Goal: Task Accomplishment & Management: Complete application form

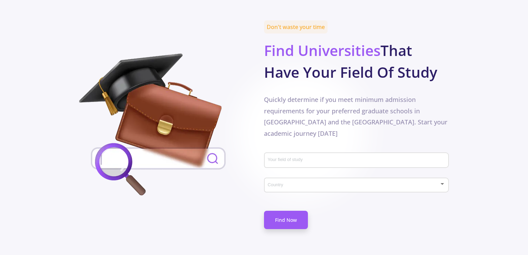
scroll to position [320, 0]
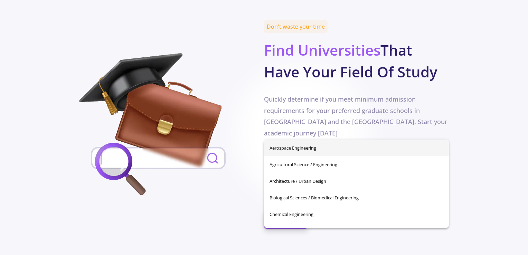
click at [287, 157] on input "Your field of study" at bounding box center [357, 160] width 180 height 6
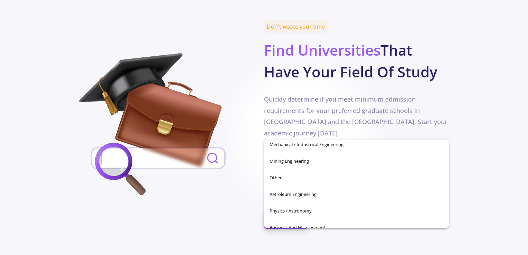
scroll to position [243, 0]
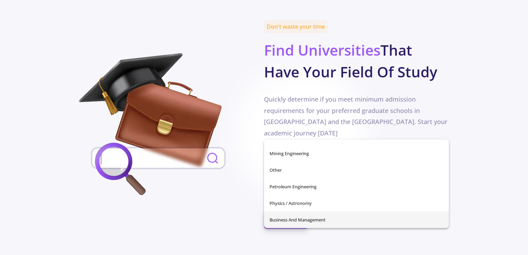
click at [357, 216] on span "Business and Management" at bounding box center [356, 219] width 174 height 17
type input "Business and Management"
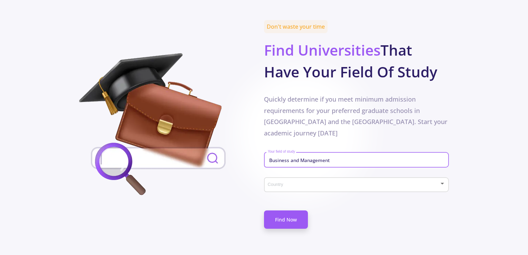
click at [348, 182] on span at bounding box center [354, 184] width 170 height 5
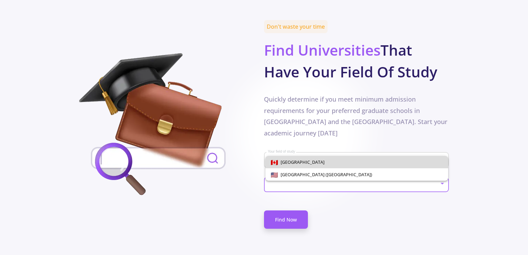
click at [345, 159] on span "[GEOGRAPHIC_DATA]" at bounding box center [357, 162] width 172 height 12
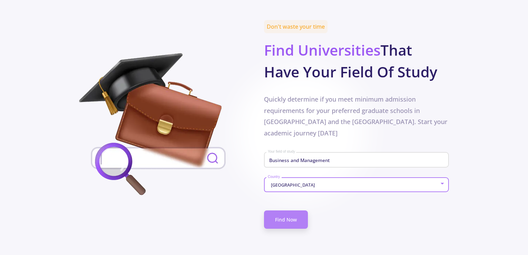
click at [276, 210] on link "Find Now" at bounding box center [286, 219] width 44 height 18
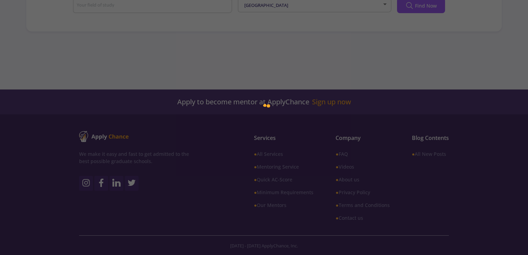
type input "Business and Management"
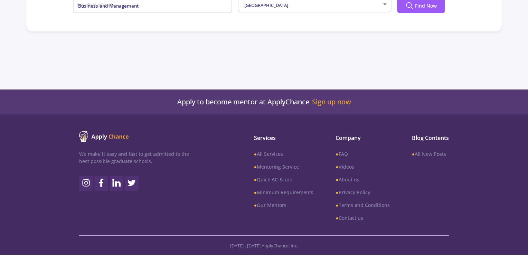
scroll to position [178, 0]
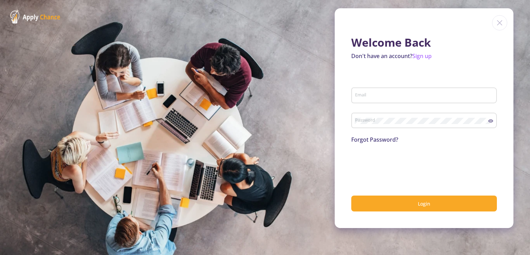
click at [396, 95] on input "Email" at bounding box center [425, 96] width 141 height 6
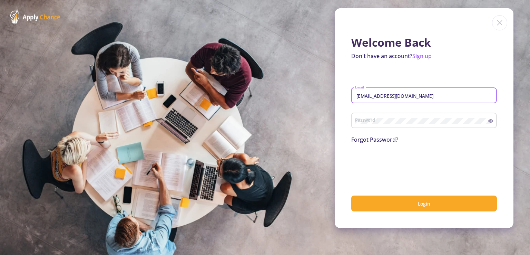
type input "fkhalilzcfc78@gmail.com"
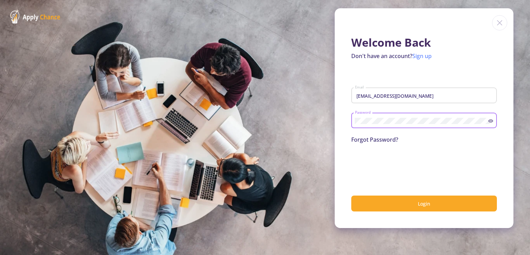
click at [418, 56] on link "Sign up" at bounding box center [422, 56] width 19 height 8
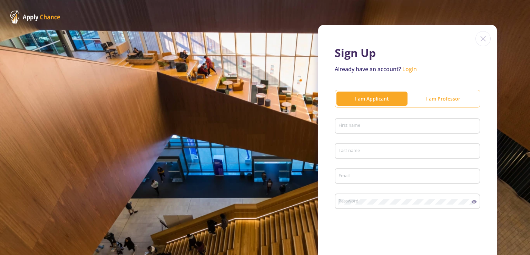
click at [382, 136] on div "First name" at bounding box center [408, 128] width 146 height 23
click at [381, 131] on div "First name" at bounding box center [407, 125] width 139 height 18
type input "Fatemeh"
click at [352, 153] on input "Last name" at bounding box center [408, 151] width 141 height 6
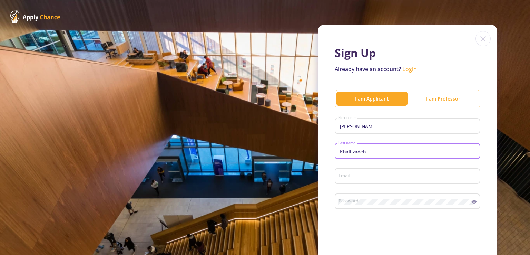
type input "Khalilzadeh"
click at [349, 178] on input "Email" at bounding box center [408, 176] width 141 height 6
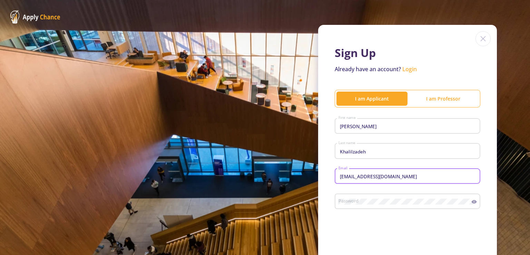
type input "fkhalilzcfc78@gmail.com"
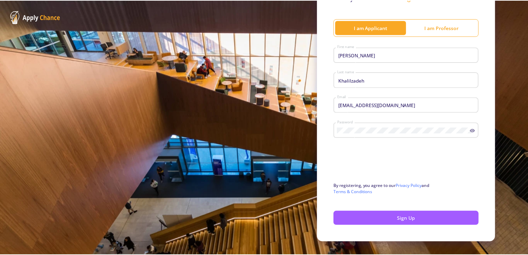
scroll to position [84, 0]
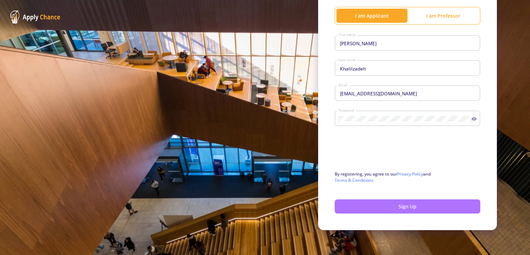
click at [384, 201] on button "Sign Up" at bounding box center [408, 206] width 146 height 14
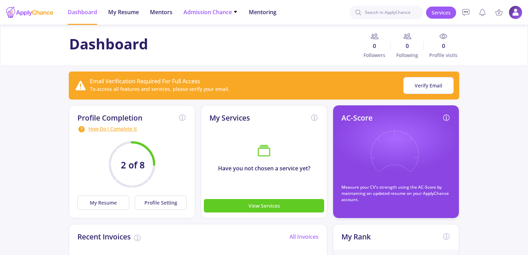
click at [222, 12] on span "Admission Chance" at bounding box center [210, 12] width 54 height 8
click at [210, 51] on link "Only My Chance of Admission" at bounding box center [224, 48] width 82 height 13
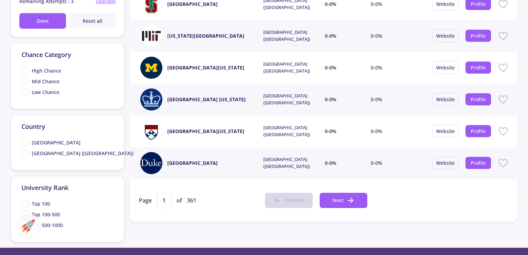
scroll to position [286, 0]
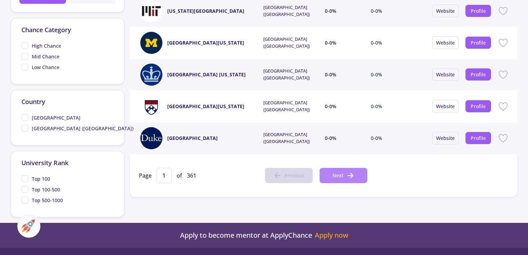
click at [339, 176] on span "Next" at bounding box center [337, 175] width 11 height 7
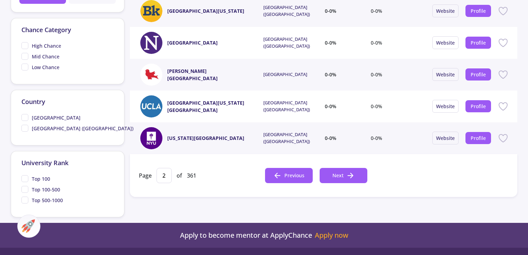
click at [320, 161] on div at bounding box center [264, 127] width 528 height 255
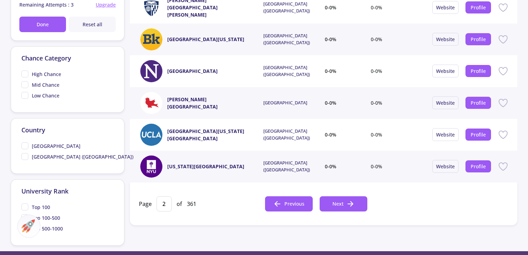
scroll to position [258, 0]
click at [336, 203] on span "Next" at bounding box center [337, 203] width 11 height 7
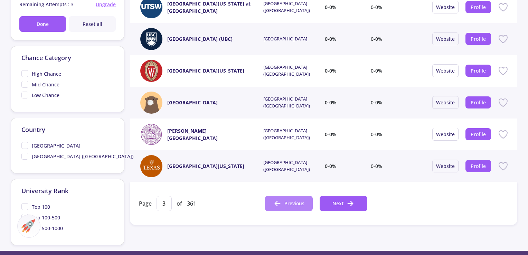
click at [288, 202] on span "Previous" at bounding box center [294, 203] width 20 height 7
type input "2"
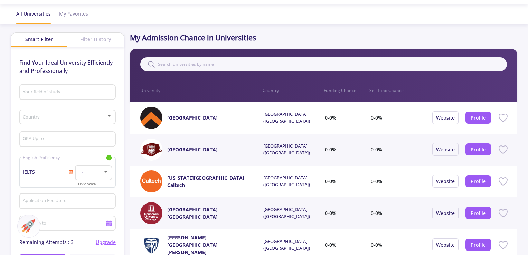
scroll to position [0, 0]
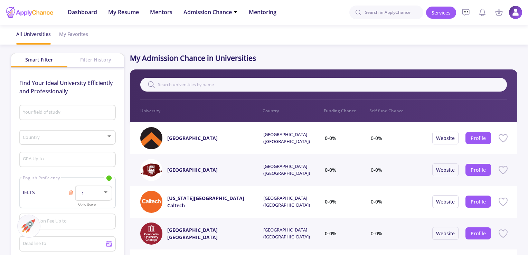
click at [54, 112] on input "Your field of study" at bounding box center [68, 113] width 92 height 6
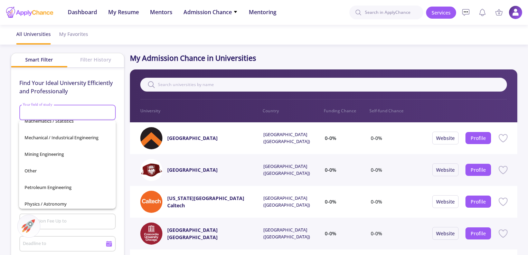
scroll to position [243, 0]
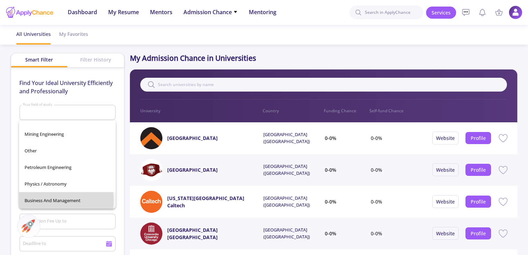
click at [40, 201] on span "Business and Management" at bounding box center [68, 200] width 86 height 17
type input "Business and Management"
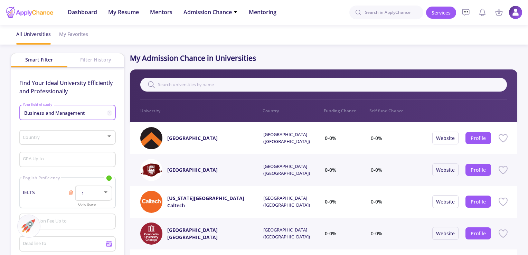
click at [52, 141] on div "Country" at bounding box center [67, 135] width 90 height 17
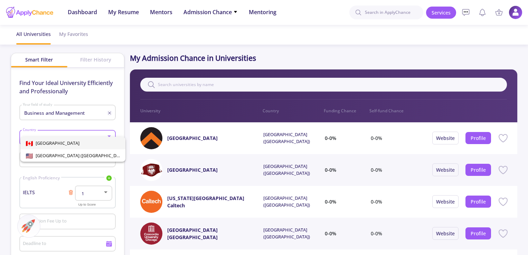
click at [109, 84] on div at bounding box center [264, 127] width 528 height 255
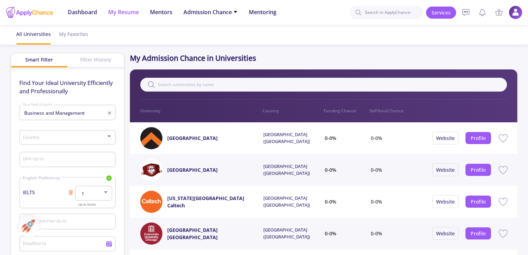
click at [129, 17] on li "My Resume" at bounding box center [123, 12] width 31 height 25
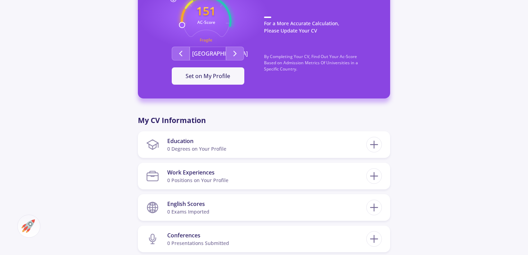
scroll to position [214, 0]
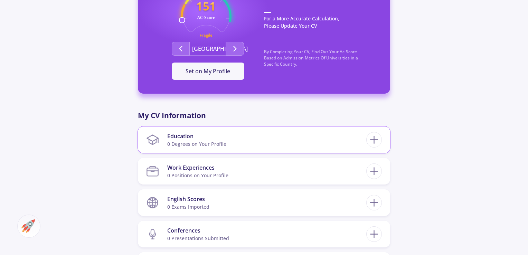
click at [293, 142] on section "Education 0 Degrees on Your Profile" at bounding box center [256, 139] width 220 height 21
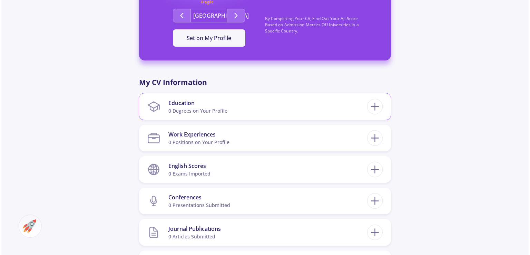
scroll to position [253, 0]
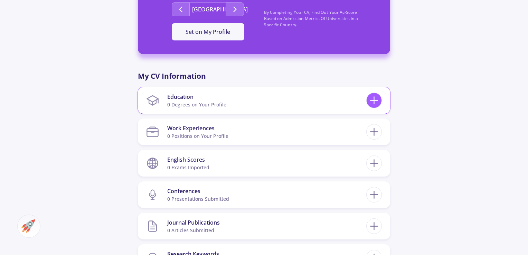
click at [375, 100] on icon at bounding box center [373, 100] width 13 height 13
checkbox input "false"
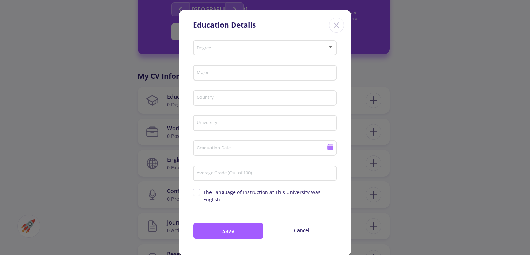
scroll to position [4, 0]
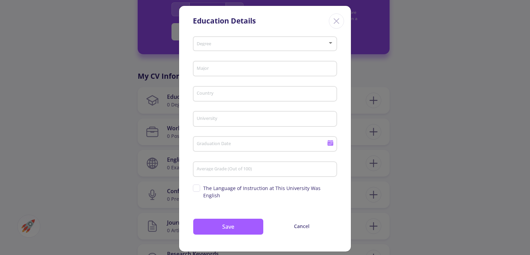
click at [241, 35] on div "Degree" at bounding box center [266, 42] width 138 height 17
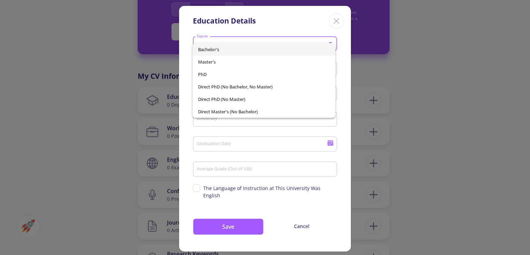
click at [231, 50] on span "Bachelor's" at bounding box center [264, 49] width 132 height 12
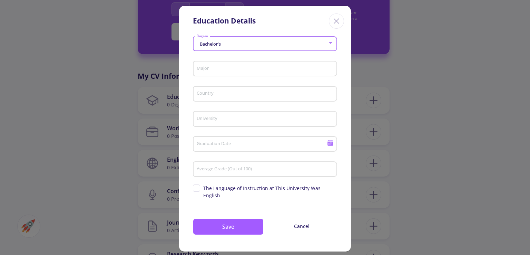
click at [236, 68] on input "Major" at bounding box center [267, 69] width 140 height 6
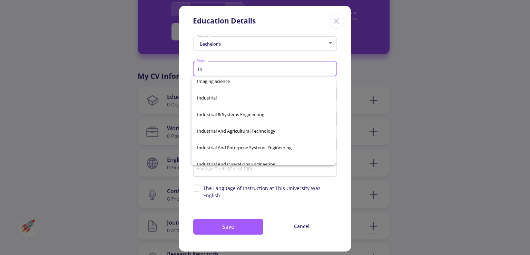
scroll to position [6169, 0]
type input "in"
click at [216, 115] on div "Accounting Accounting And Information Analysis Accounting And Information Syste…" at bounding box center [264, 121] width 144 height 88
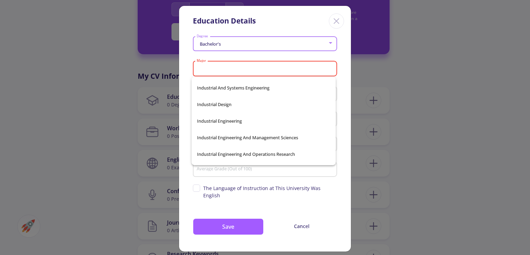
scroll to position [17616, 0]
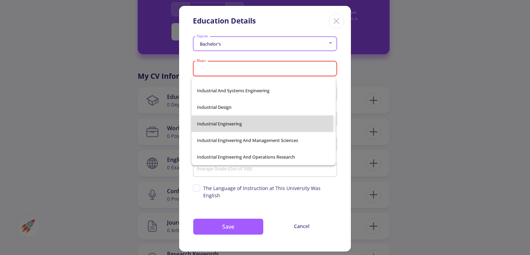
click at [224, 123] on span "Industrial Engineering" at bounding box center [263, 123] width 133 height 17
type input "Industrial Engineering"
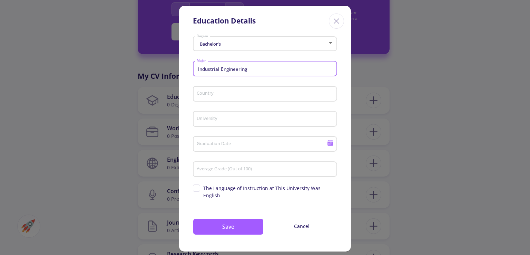
click at [237, 93] on input "Country" at bounding box center [267, 94] width 140 height 6
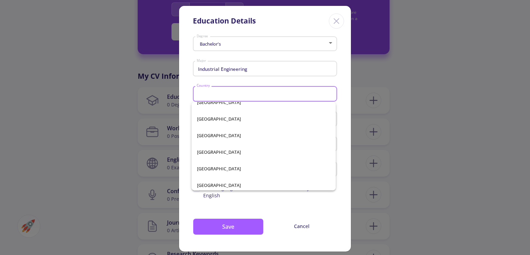
scroll to position [1401, 0]
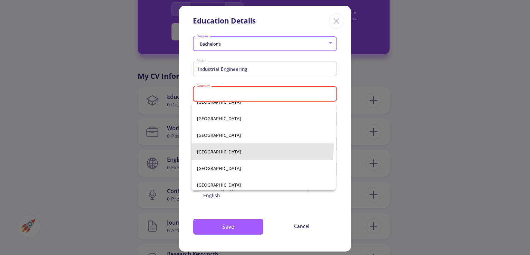
drag, startPoint x: 199, startPoint y: 146, endPoint x: 199, endPoint y: 153, distance: 7.3
click at [199, 153] on span "[GEOGRAPHIC_DATA]" at bounding box center [263, 151] width 133 height 17
type input "[GEOGRAPHIC_DATA]"
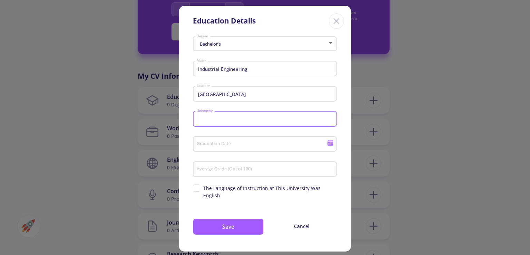
click at [231, 118] on input "University" at bounding box center [267, 119] width 140 height 6
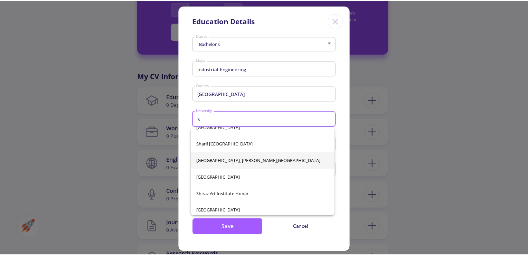
scroll to position [10901, 0]
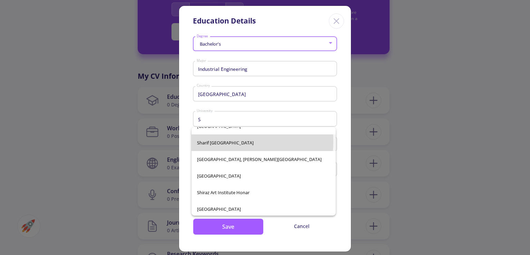
click at [230, 141] on span "Sharif [GEOGRAPHIC_DATA]" at bounding box center [263, 142] width 133 height 17
type input "Sharif [GEOGRAPHIC_DATA]"
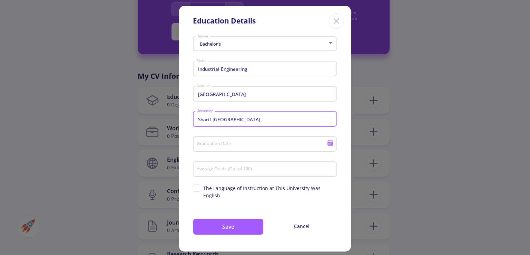
click at [224, 147] on input "Graduation Date" at bounding box center [263, 144] width 133 height 6
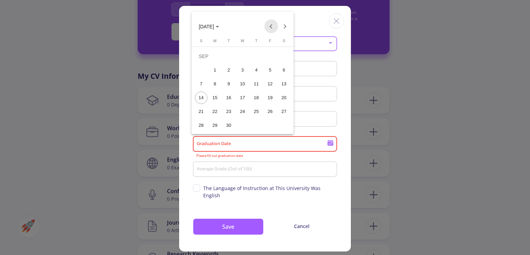
click at [270, 27] on button "Previous month" at bounding box center [272, 26] width 14 height 14
click at [214, 27] on span "JUN 2025" at bounding box center [206, 27] width 15 height 6
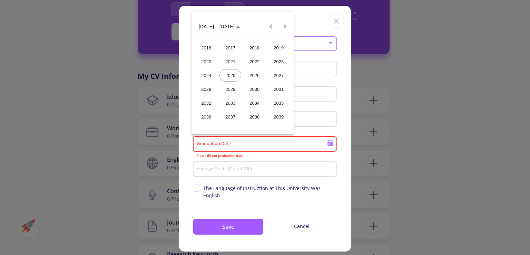
click at [256, 62] on div "2022" at bounding box center [255, 61] width 22 height 12
click at [248, 76] on div "JUL" at bounding box center [255, 75] width 22 height 12
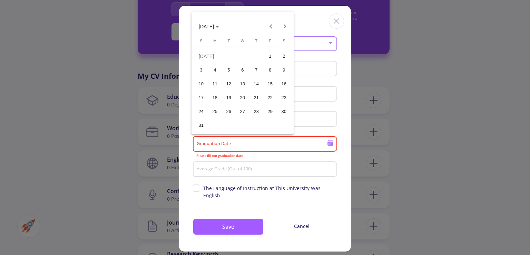
click at [199, 122] on div "31" at bounding box center [201, 125] width 12 height 12
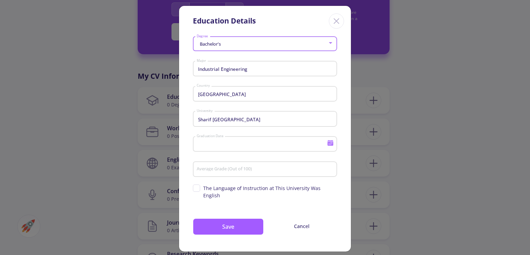
type input "7/31/2022"
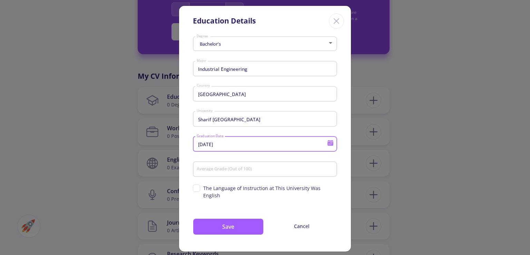
click at [223, 170] on input "Average Grade (Out of 100)" at bounding box center [267, 169] width 140 height 6
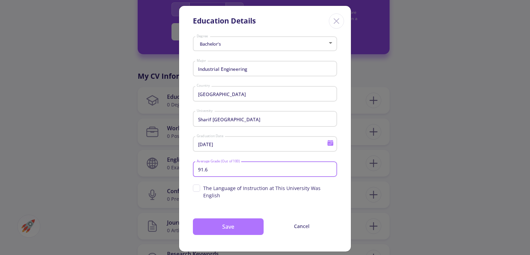
type input "91.6"
click at [232, 218] on button "Save" at bounding box center [228, 226] width 71 height 17
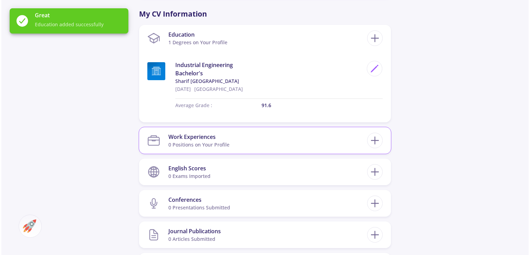
scroll to position [317, 0]
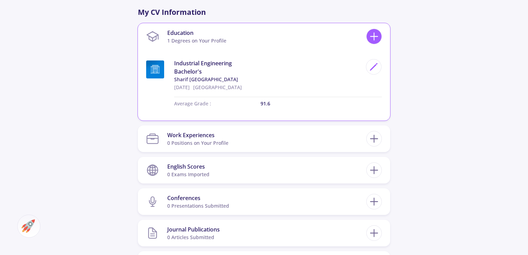
click at [373, 36] on icon at bounding box center [373, 36] width 13 height 13
checkbox input "false"
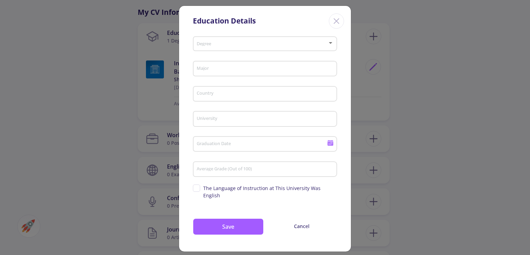
scroll to position [0, 0]
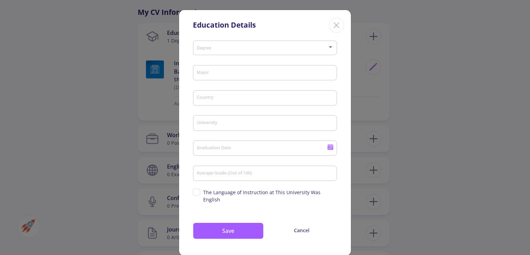
click at [221, 49] on span at bounding box center [263, 48] width 130 height 5
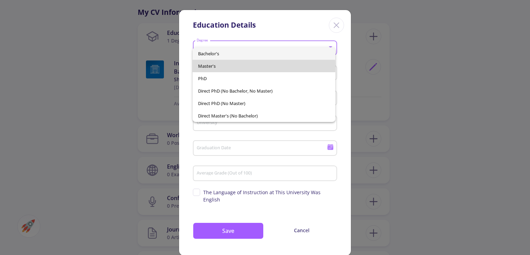
click at [225, 66] on span "Master's" at bounding box center [264, 66] width 132 height 12
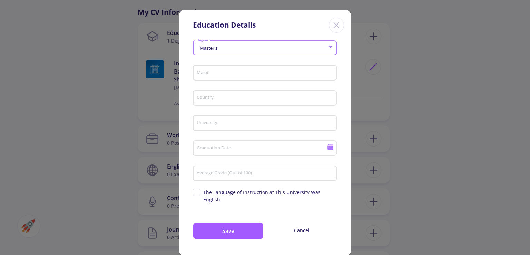
click at [233, 73] on input "Major" at bounding box center [267, 73] width 140 height 6
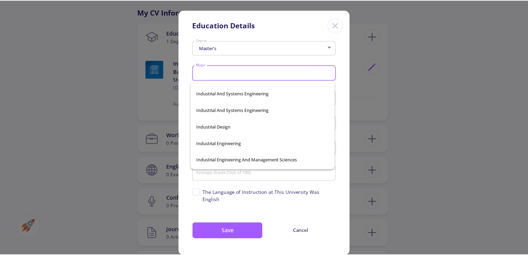
scroll to position [17614, 0]
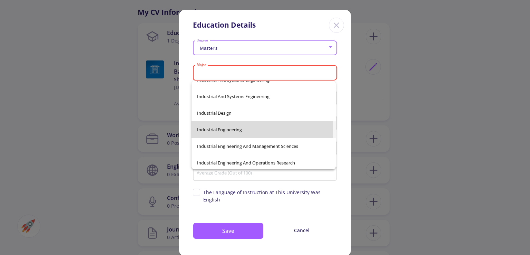
click at [213, 130] on span "Industrial Engineering" at bounding box center [263, 129] width 133 height 17
type input "Industrial Engineering"
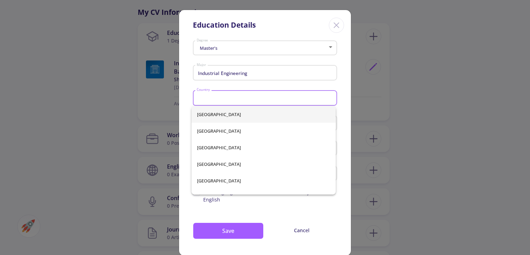
click at [237, 98] on input "Country" at bounding box center [267, 98] width 140 height 6
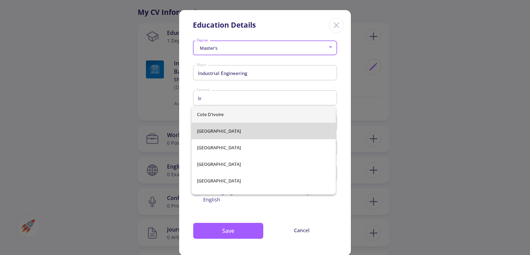
click at [275, 127] on span "[GEOGRAPHIC_DATA]" at bounding box center [263, 131] width 133 height 17
type input "[GEOGRAPHIC_DATA]"
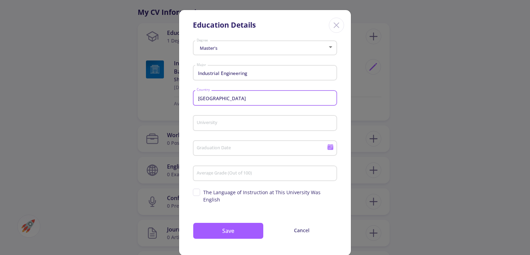
click at [236, 123] on input "University" at bounding box center [267, 123] width 140 height 6
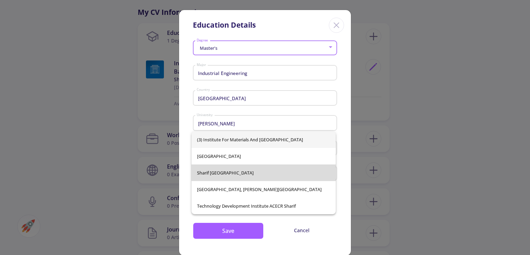
click at [230, 172] on span "Sharif [GEOGRAPHIC_DATA]" at bounding box center [263, 172] width 133 height 17
type input "Sharif [GEOGRAPHIC_DATA]"
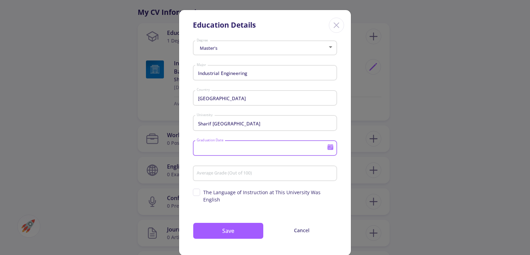
click at [211, 152] on input "Graduation Date" at bounding box center [263, 148] width 133 height 6
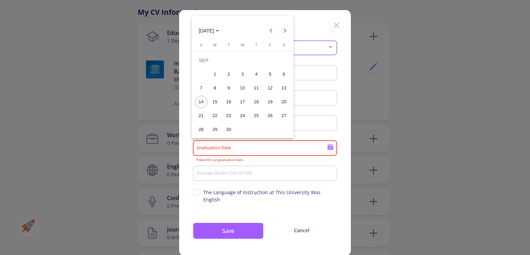
click at [219, 28] on span "SEP 2025" at bounding box center [209, 31] width 20 height 6
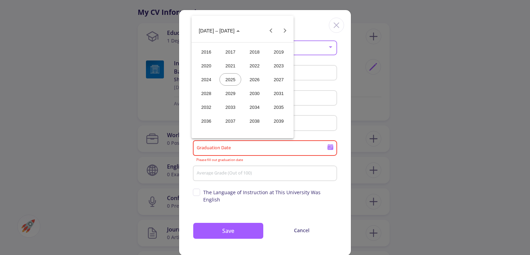
click at [212, 76] on div "2024" at bounding box center [206, 79] width 22 height 12
click at [210, 95] on div "SEP" at bounding box center [206, 93] width 22 height 12
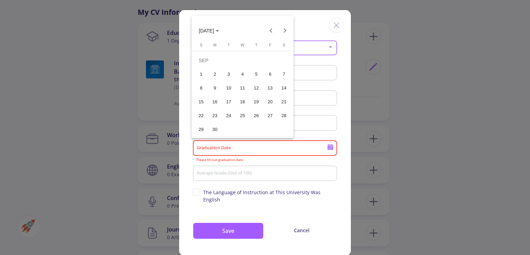
click at [217, 113] on div "23" at bounding box center [215, 115] width 12 height 12
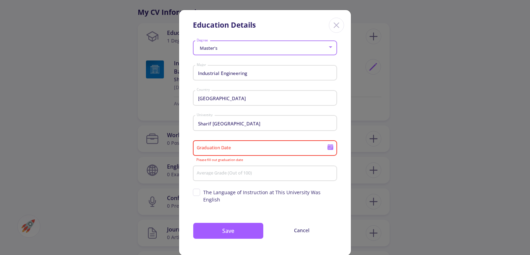
type input "9/23/2024"
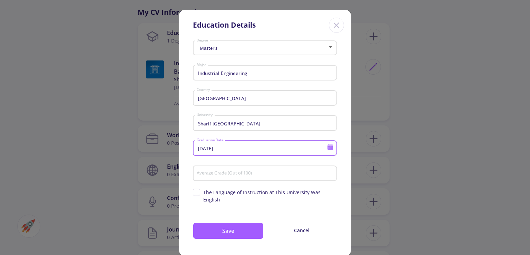
click at [217, 173] on input "Average Grade (Out of 100)" at bounding box center [267, 174] width 140 height 6
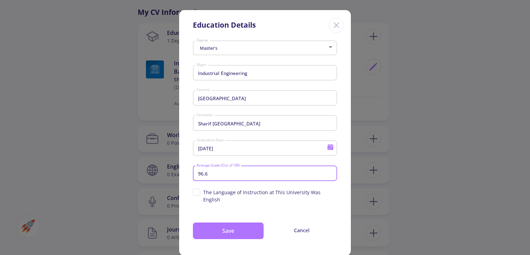
type input "96.6"
click at [232, 222] on button "Save" at bounding box center [228, 230] width 71 height 17
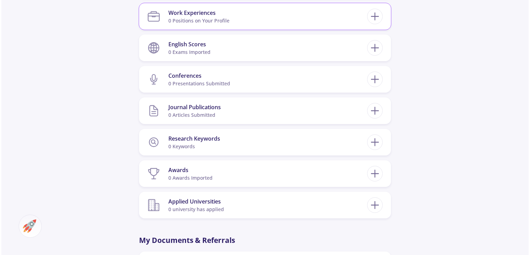
scroll to position [504, 0]
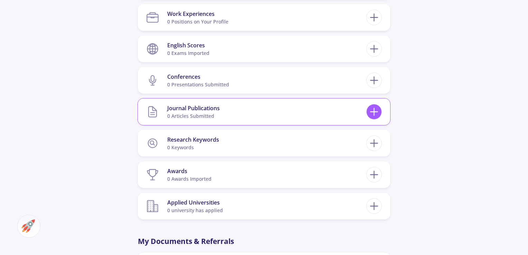
click at [371, 114] on icon at bounding box center [373, 111] width 13 height 13
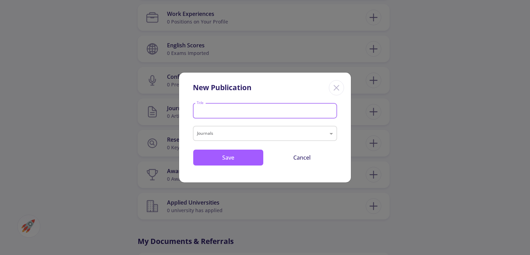
click at [220, 112] on input "Title" at bounding box center [267, 111] width 140 height 6
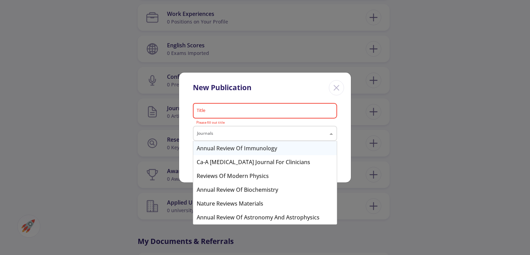
click at [227, 133] on input "text" at bounding box center [258, 134] width 122 height 8
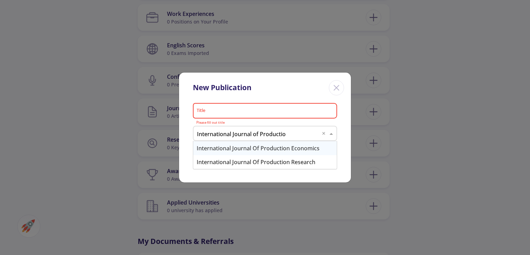
type input "International Journal of Production"
click at [264, 161] on div "International Journal of Production Research" at bounding box center [265, 162] width 144 height 14
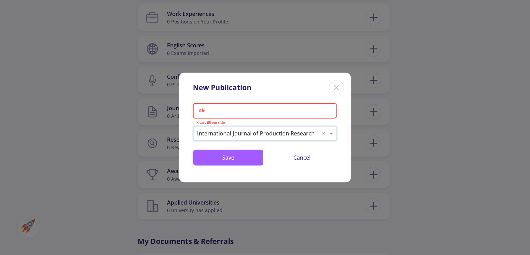
click at [218, 112] on input "Title" at bounding box center [267, 111] width 140 height 6
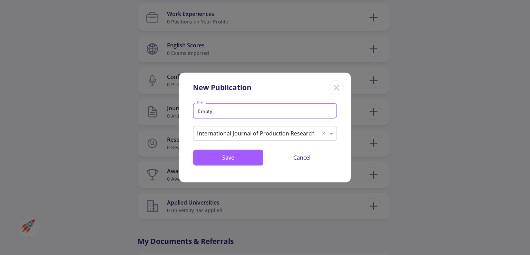
drag, startPoint x: 217, startPoint y: 112, endPoint x: 167, endPoint y: 112, distance: 49.7
click at [167, 112] on div "New Publication Empty Title Journals × International Journal of Production Rese…" at bounding box center [265, 127] width 530 height 255
paste input "flow analysis and compact load transport networks in unequal area facility layo…"
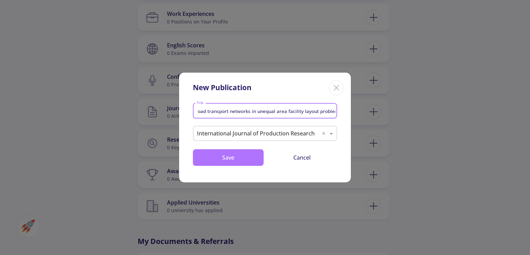
type input "Empty flow analysis and compact load transport networks in unequal area facilit…"
click at [233, 158] on button "Save" at bounding box center [228, 157] width 71 height 17
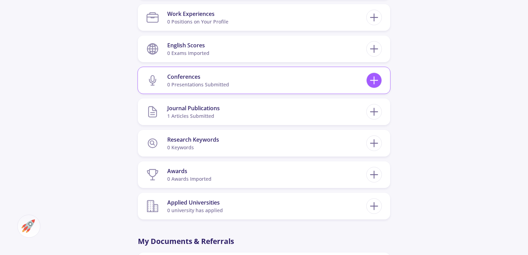
click at [380, 75] on icon at bounding box center [373, 80] width 13 height 13
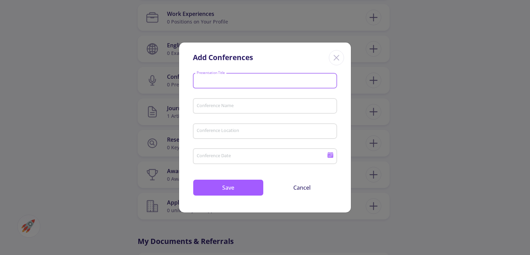
click at [256, 82] on input "Presentation Title" at bounding box center [267, 81] width 140 height 6
click at [246, 104] on input "Conference Name" at bounding box center [267, 106] width 140 height 6
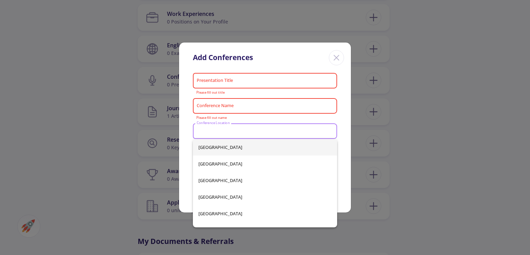
click at [233, 132] on input "Conference Location" at bounding box center [267, 131] width 140 height 6
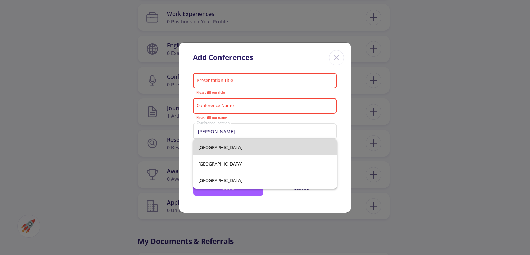
click at [204, 151] on span "[GEOGRAPHIC_DATA]" at bounding box center [265, 147] width 133 height 17
type input "[GEOGRAPHIC_DATA]"
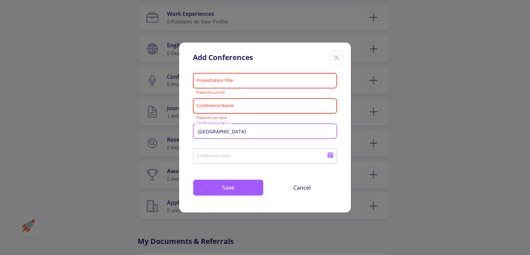
click at [257, 83] on input "Presentation Title" at bounding box center [267, 81] width 140 height 6
paste input "Designing the Material Transport Network on Unequal Area Facility Layout Design…"
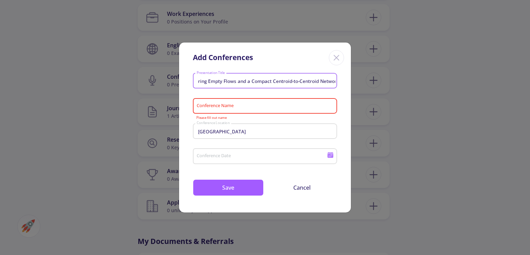
type input "Designing the Material Transport Network on Unequal Area Facility Layout Design…"
click at [224, 104] on input "Conference Name" at bounding box center [267, 106] width 140 height 6
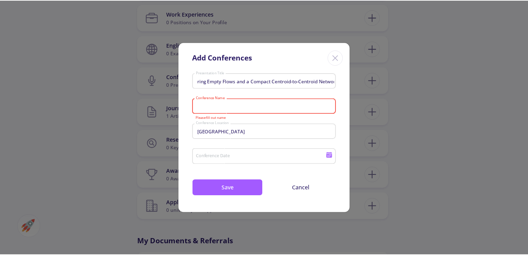
scroll to position [0, 0]
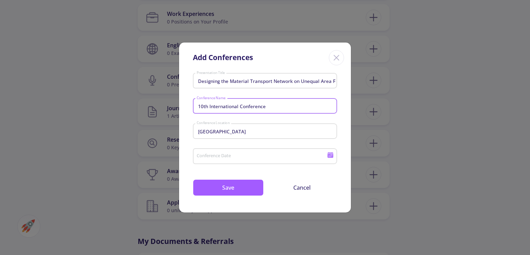
drag, startPoint x: 210, startPoint y: 108, endPoint x: 178, endPoint y: 105, distance: 31.5
click at [178, 105] on div "Add Conferences Designing the Material Transport Network on Unequal Area Facili…" at bounding box center [265, 127] width 530 height 255
click at [255, 104] on input "International Conference" at bounding box center [267, 106] width 140 height 6
type input "I"
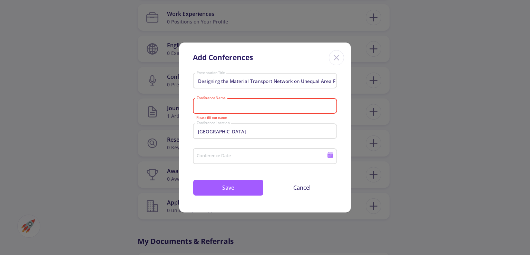
type input "International Conference on In"
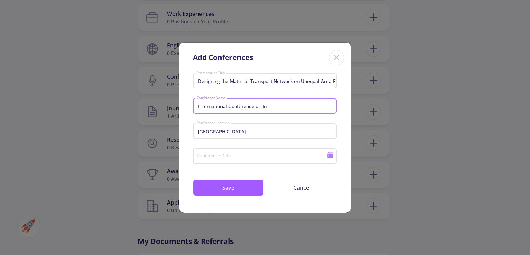
drag, startPoint x: 268, startPoint y: 105, endPoint x: 180, endPoint y: 106, distance: 87.7
click at [180, 106] on div "Designing the Material Transport Network on Unequal Area Facility Layout Design…" at bounding box center [265, 141] width 172 height 142
type input "ICISE 2024"
click at [337, 160] on div "Conference Date" at bounding box center [265, 155] width 144 height 18
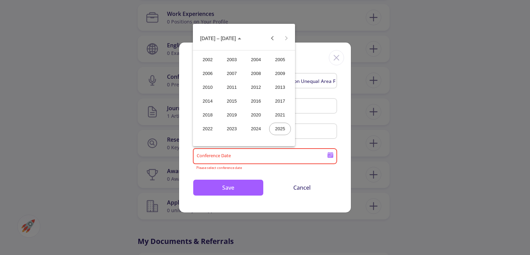
click at [330, 154] on div at bounding box center [265, 127] width 530 height 255
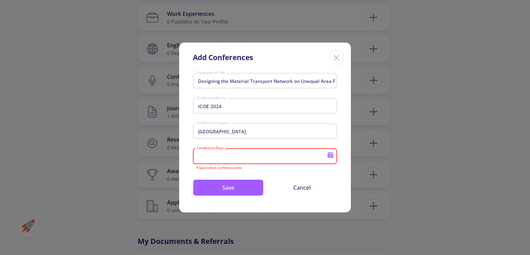
click at [330, 153] on icon at bounding box center [331, 152] width 6 height 1
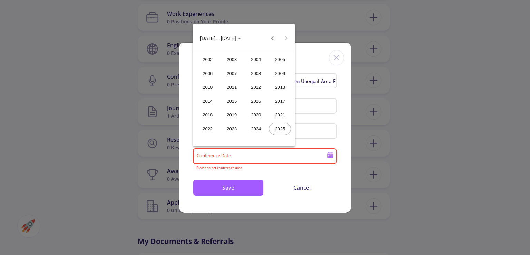
click at [332, 152] on div at bounding box center [265, 127] width 530 height 255
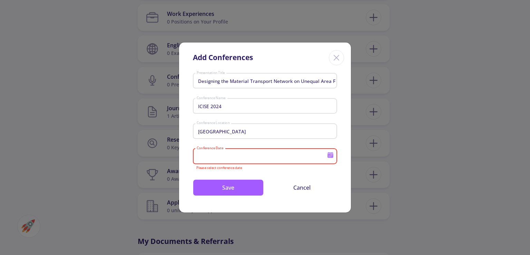
click at [331, 157] on icon at bounding box center [330, 155] width 7 height 7
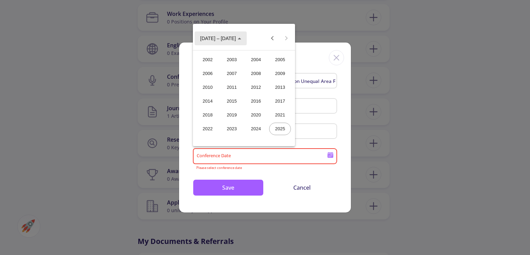
click at [229, 40] on span "2002 – 2025" at bounding box center [220, 38] width 41 height 6
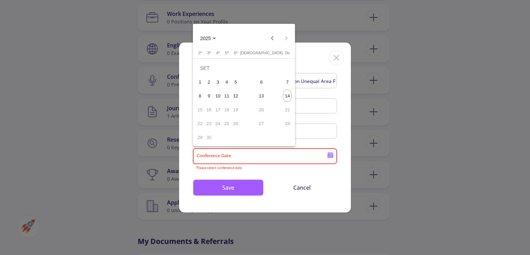
click at [214, 39] on icon "Choose month and year" at bounding box center [214, 39] width 3 height 2
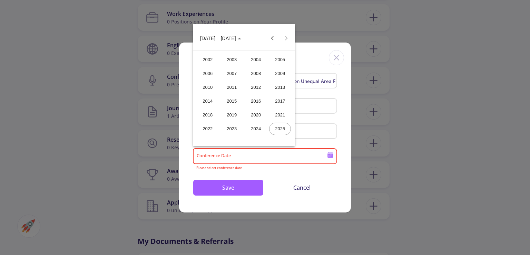
click at [254, 127] on div "2024" at bounding box center [256, 129] width 22 height 12
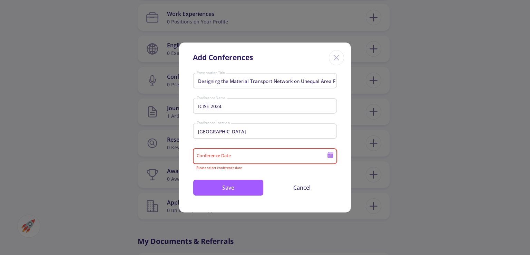
type input "2024"
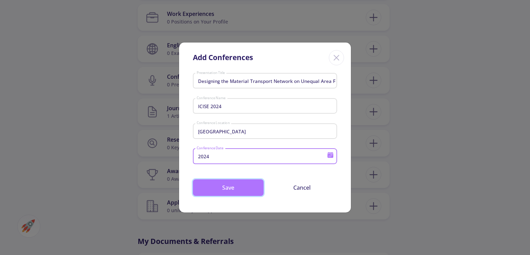
click at [234, 192] on button "Save" at bounding box center [228, 187] width 71 height 17
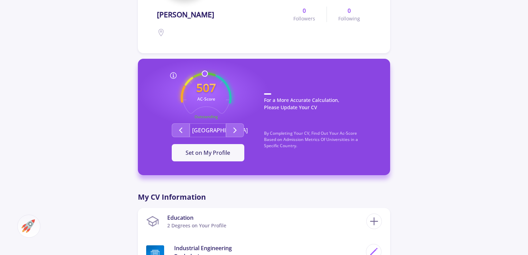
scroll to position [134, 0]
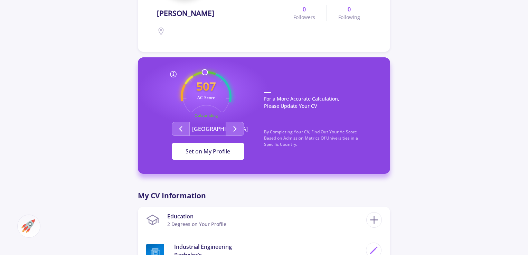
click at [212, 153] on span "Set on My Profile" at bounding box center [207, 151] width 45 height 8
click at [220, 156] on button "It Is Now Set" at bounding box center [208, 151] width 73 height 17
click at [217, 146] on button "It Is Now Set" at bounding box center [208, 151] width 73 height 17
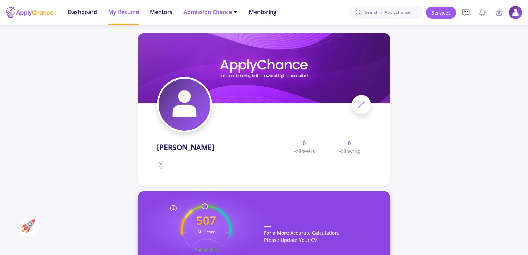
click at [235, 10] on icon at bounding box center [235, 12] width 4 height 4
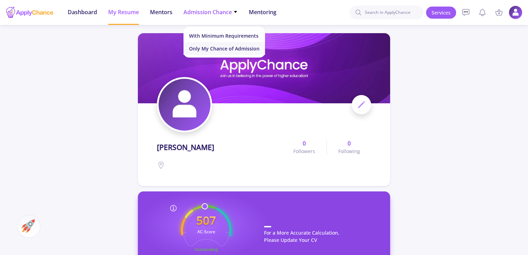
click at [223, 50] on link "Only My Chance of Admission" at bounding box center [224, 48] width 82 height 13
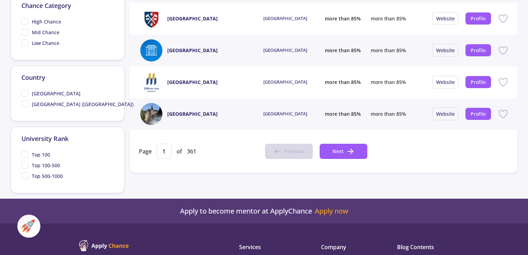
scroll to position [312, 0]
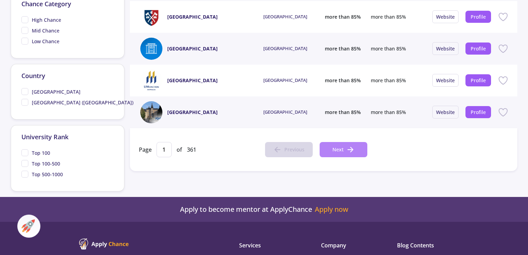
click at [355, 153] on button "Next" at bounding box center [343, 149] width 48 height 15
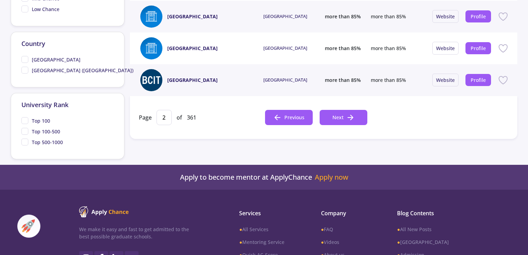
scroll to position [346, 0]
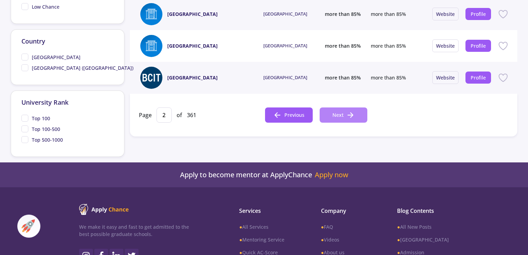
click at [325, 118] on button "Next" at bounding box center [343, 114] width 48 height 15
type input "3"
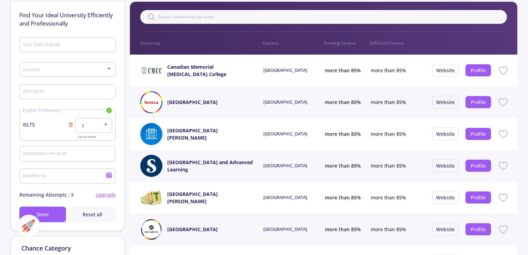
scroll to position [50, 0]
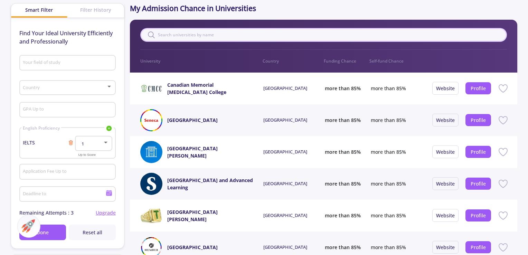
click at [172, 36] on input "text" at bounding box center [323, 35] width 366 height 14
type input "uni"
type input "1"
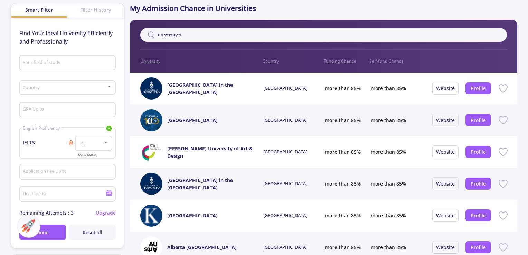
type input "university o"
click at [479, 94] on div "Profile" at bounding box center [478, 88] width 31 height 22
click at [477, 90] on link "Profile" at bounding box center [477, 88] width 15 height 7
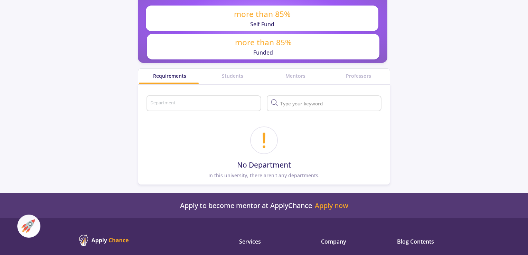
scroll to position [276, 0]
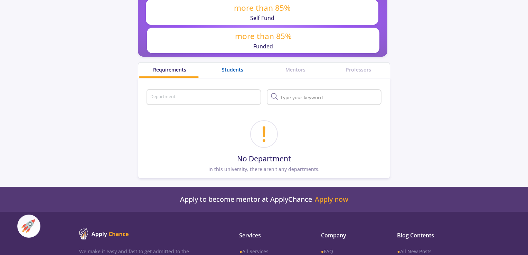
click at [235, 69] on div "Students" at bounding box center [232, 69] width 63 height 7
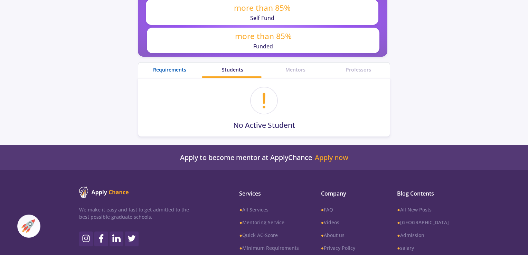
click at [176, 68] on div "Requirements" at bounding box center [169, 69] width 63 height 7
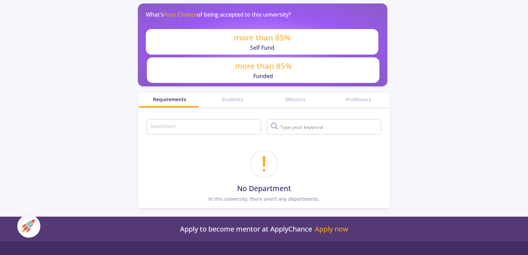
scroll to position [246, 0]
click at [291, 103] on div "Mentors" at bounding box center [295, 100] width 63 height 15
click at [297, 101] on div "Mentors" at bounding box center [295, 99] width 63 height 7
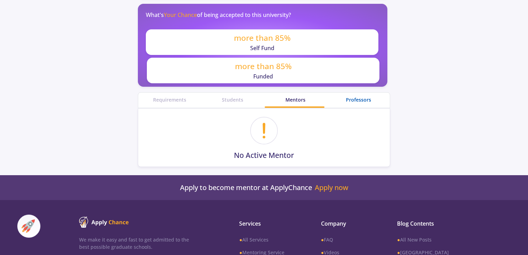
click at [340, 102] on div "Professors" at bounding box center [358, 99] width 63 height 7
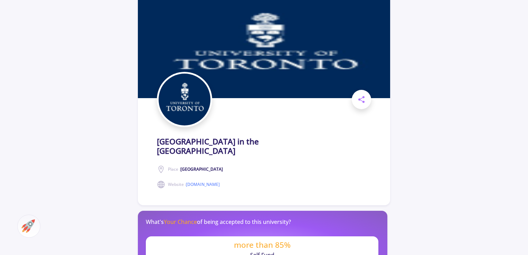
scroll to position [26, 0]
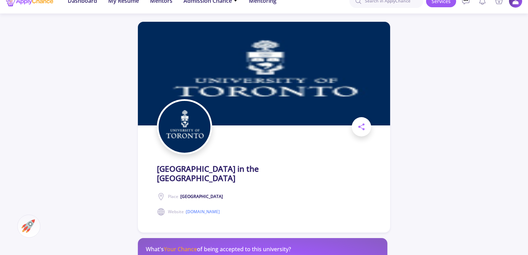
scroll to position [11, 0]
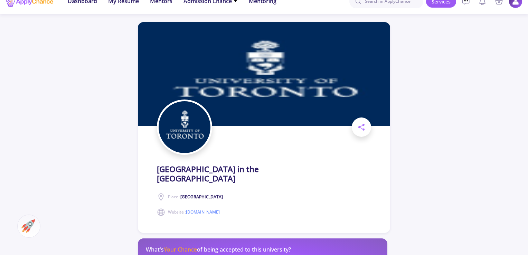
scroll to position [246, 0]
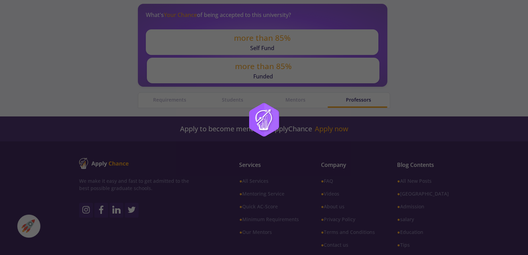
scroll to position [276, 0]
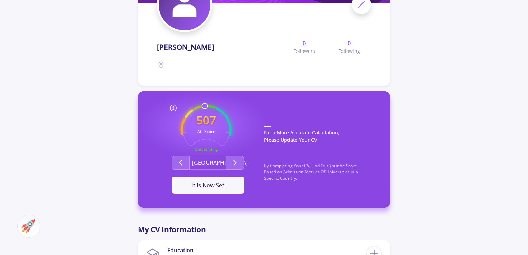
scroll to position [101, 0]
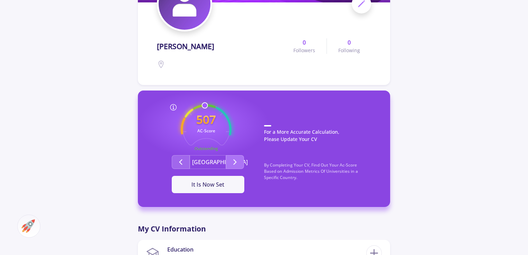
click at [237, 165] on icon "Second group" at bounding box center [235, 162] width 8 height 8
click at [182, 159] on icon "Second group" at bounding box center [180, 162] width 8 height 8
click at [232, 159] on icon "Second group" at bounding box center [235, 162] width 8 height 8
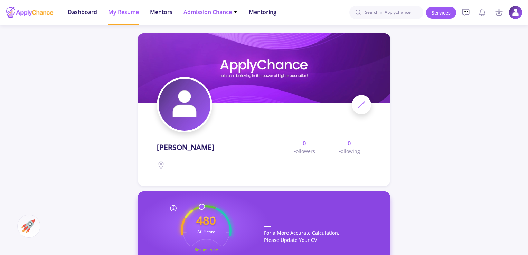
click at [205, 8] on span "Admission Chance" at bounding box center [210, 12] width 54 height 8
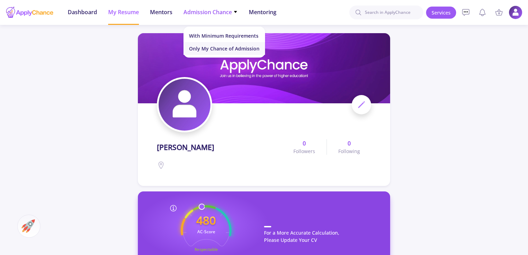
click at [210, 51] on link "Only My Chance of Admission" at bounding box center [224, 48] width 82 height 13
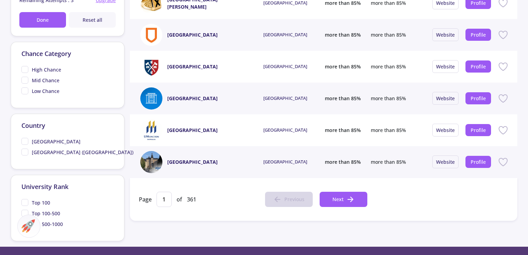
scroll to position [266, 0]
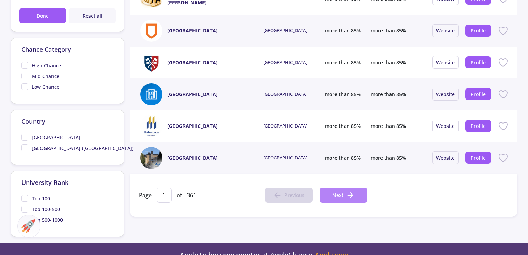
click at [337, 195] on span "Next" at bounding box center [337, 194] width 11 height 7
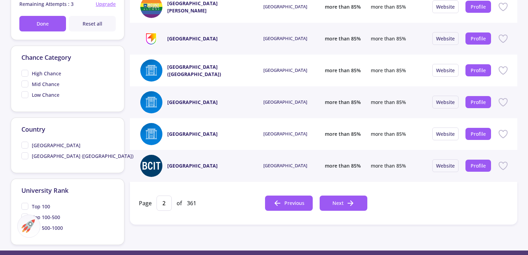
scroll to position [258, 0]
click at [345, 201] on button "Next" at bounding box center [343, 202] width 48 height 15
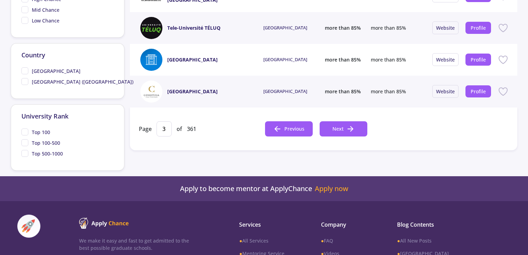
scroll to position [339, 0]
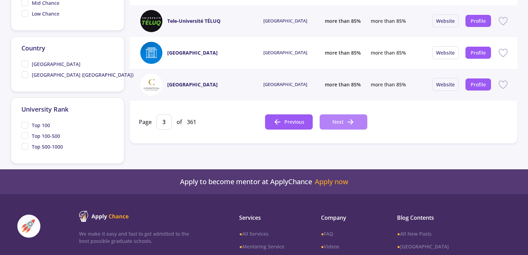
click at [339, 123] on span "Next" at bounding box center [337, 121] width 11 height 7
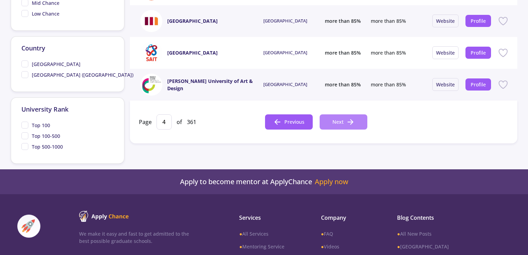
click at [338, 128] on button "Next" at bounding box center [343, 121] width 48 height 15
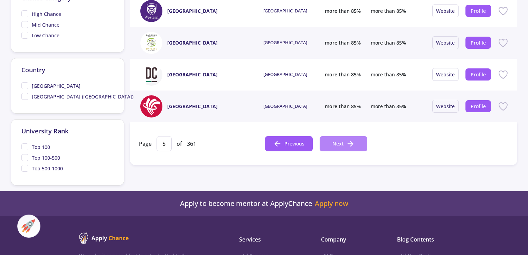
scroll to position [320, 0]
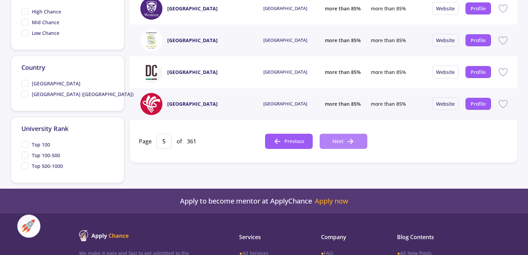
click at [333, 139] on span "Next" at bounding box center [337, 140] width 11 height 7
type input "6"
click at [333, 139] on app-root "Dashboard My Resume Services Mentors Admission Chance With Minimum Requirements…" at bounding box center [264, 23] width 528 height 687
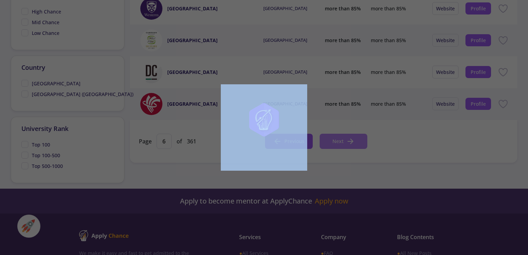
click at [333, 139] on div at bounding box center [264, 127] width 528 height 255
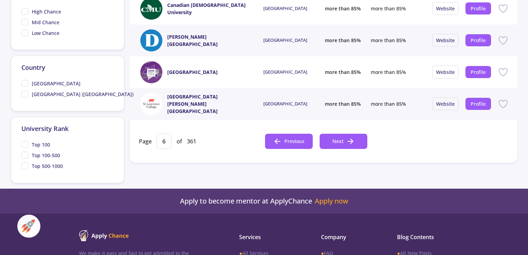
click at [333, 139] on div at bounding box center [264, 127] width 528 height 255
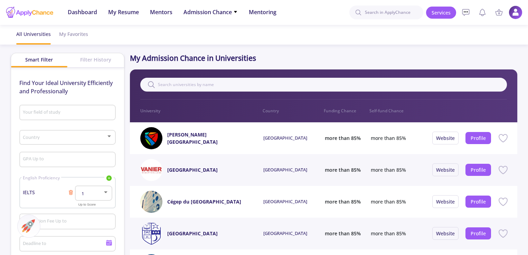
scroll to position [1, 0]
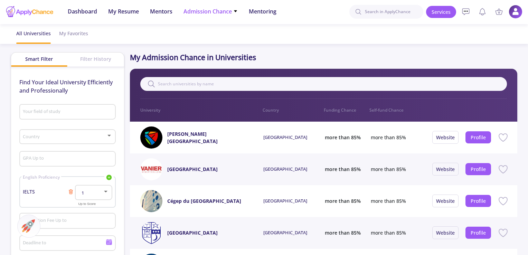
click at [220, 12] on span "Admission Chance" at bounding box center [210, 11] width 54 height 8
click at [226, 37] on link "With Minimum Requirements" at bounding box center [224, 35] width 82 height 13
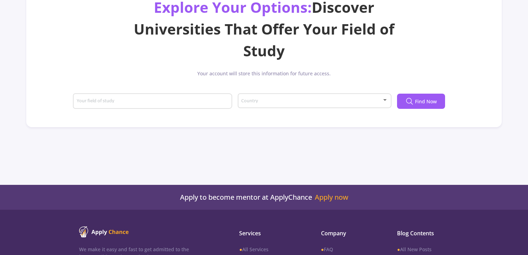
scroll to position [70, 0]
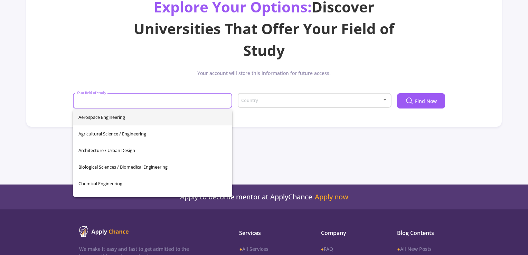
click at [202, 104] on input "Your field of study" at bounding box center [153, 101] width 154 height 6
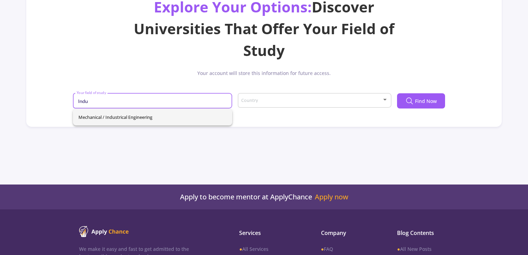
type input "Indu"
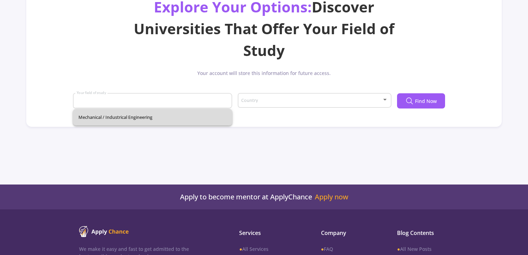
click at [199, 111] on div "Mechanical / Industrical Engineering" at bounding box center [152, 117] width 159 height 17
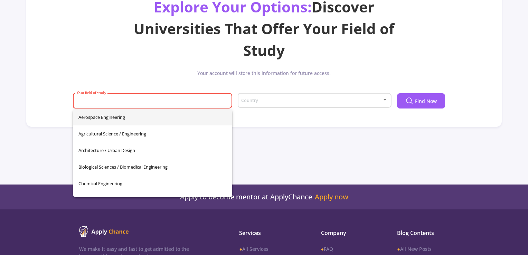
click at [163, 103] on input "Your field of study" at bounding box center [153, 101] width 154 height 6
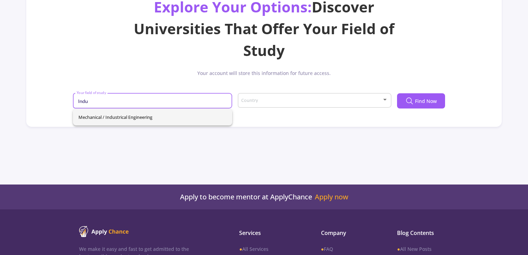
type input "Indu"
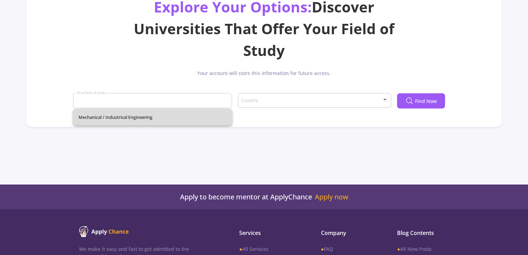
click at [137, 116] on div "Mechanical / Industrical Engineering" at bounding box center [152, 117] width 159 height 17
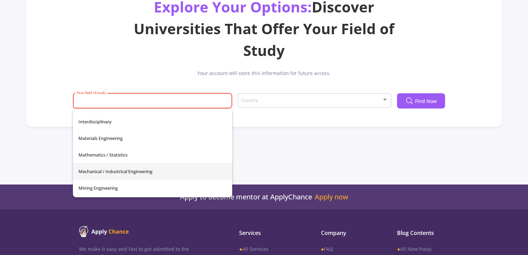
scroll to position [184, 0]
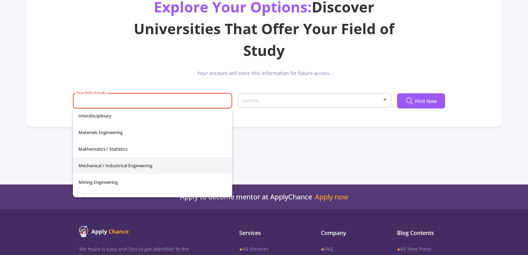
click at [155, 165] on span "Mechanical / Industrical Engineering" at bounding box center [152, 165] width 148 height 17
type input "Mechanical / Industrical Engineering"
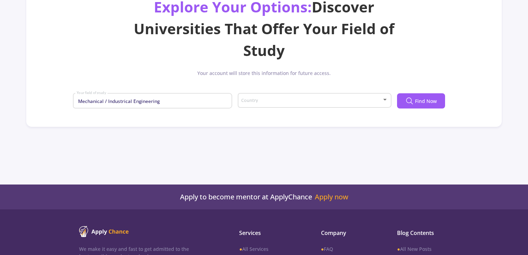
click at [295, 96] on div "Country" at bounding box center [314, 98] width 147 height 17
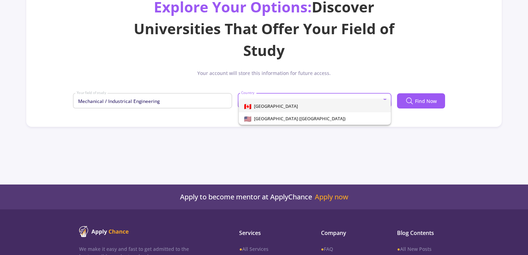
click at [307, 107] on span "[GEOGRAPHIC_DATA]" at bounding box center [314, 106] width 141 height 12
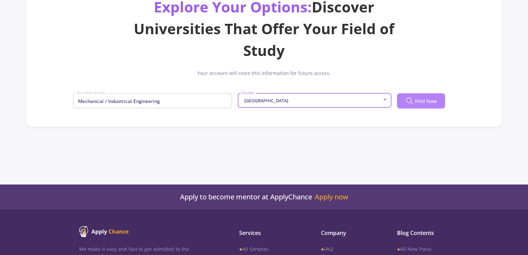
click at [409, 97] on icon at bounding box center [409, 101] width 8 height 8
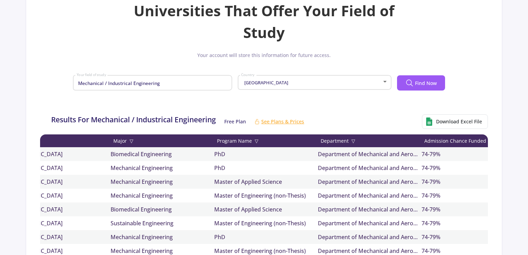
scroll to position [0, 0]
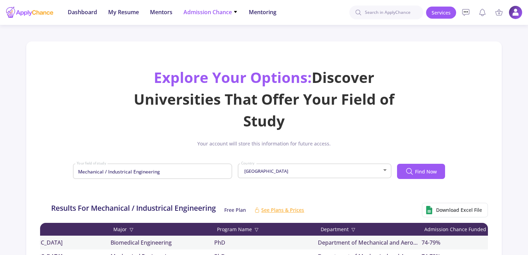
click at [185, 9] on span "Admission Chance" at bounding box center [210, 12] width 54 height 8
click at [130, 12] on span "My Resume" at bounding box center [123, 12] width 31 height 8
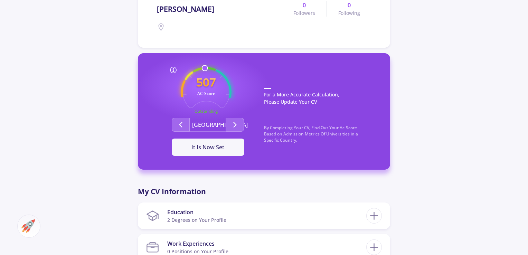
scroll to position [138, 0]
click at [236, 121] on icon "Second group" at bounding box center [235, 125] width 8 height 8
click at [202, 152] on button "Set on My Profile" at bounding box center [208, 146] width 73 height 17
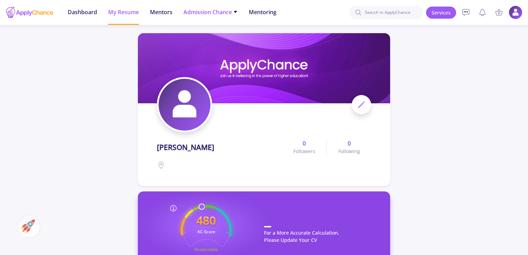
click at [205, 22] on li "Admission Chance With Minimum Requirements Only My Chance of Admission" at bounding box center [210, 12] width 54 height 25
click at [198, 16] on span "Admission Chance" at bounding box center [210, 12] width 54 height 8
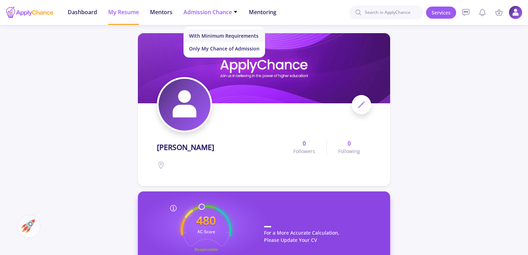
click at [201, 33] on link "With Minimum Requirements" at bounding box center [224, 35] width 82 height 13
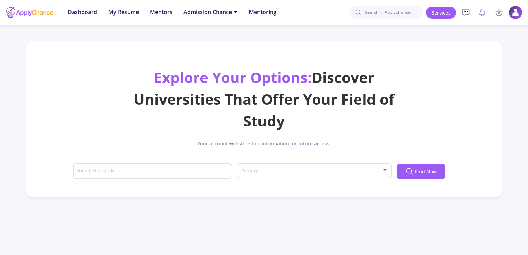
click at [141, 167] on div "Your field of study" at bounding box center [152, 170] width 153 height 18
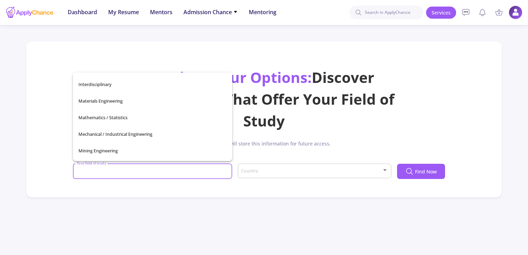
scroll to position [193, 0]
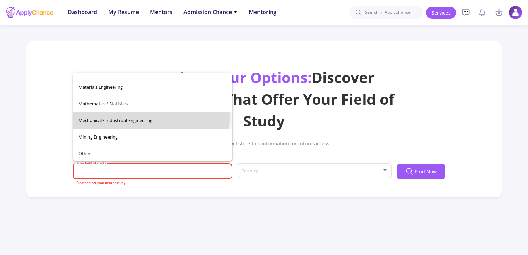
click at [125, 118] on span "Mechanical / Industrical Engineering" at bounding box center [152, 120] width 148 height 17
type input "Mechanical / Industrical Engineering"
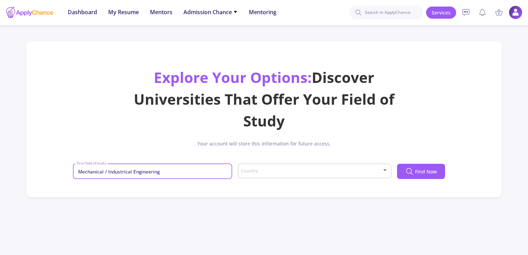
click at [252, 171] on span at bounding box center [311, 171] width 139 height 5
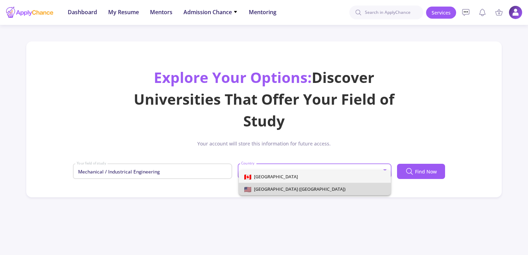
click at [262, 192] on span "United States of America (USA)" at bounding box center [314, 189] width 141 height 12
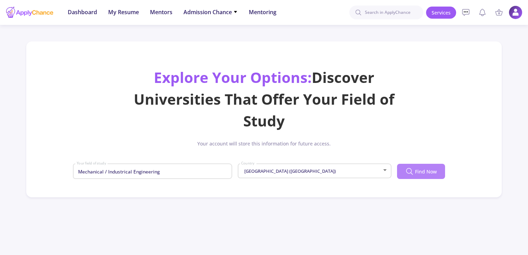
click at [420, 169] on span "Find Now" at bounding box center [426, 171] width 22 height 7
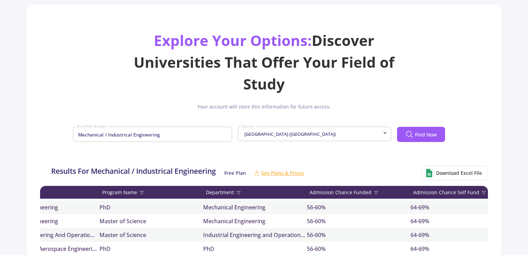
scroll to position [0, 0]
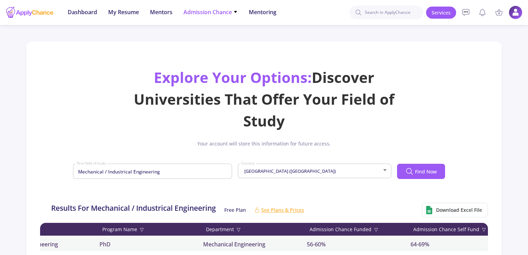
click at [225, 9] on span "Admission Chance" at bounding box center [210, 12] width 54 height 8
click at [163, 14] on span "Mentors" at bounding box center [161, 12] width 22 height 8
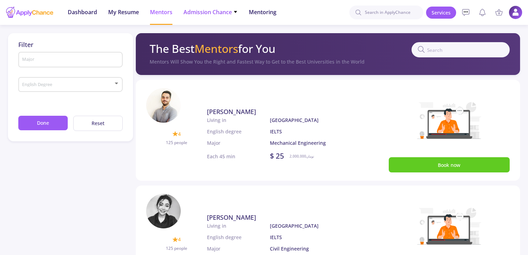
click at [217, 13] on span "Admission Chance" at bounding box center [210, 12] width 54 height 8
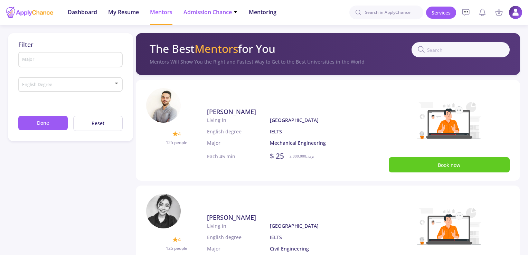
click at [207, 13] on span "Admission Chance" at bounding box center [210, 12] width 54 height 8
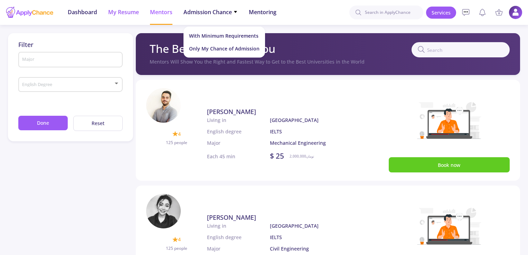
click at [110, 11] on span "My Resume" at bounding box center [123, 12] width 31 height 8
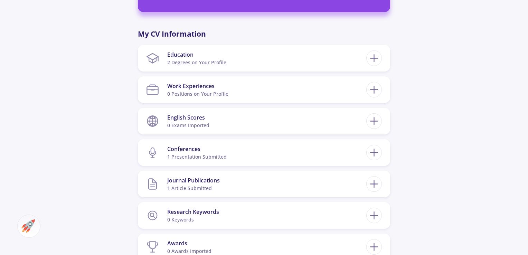
scroll to position [306, 0]
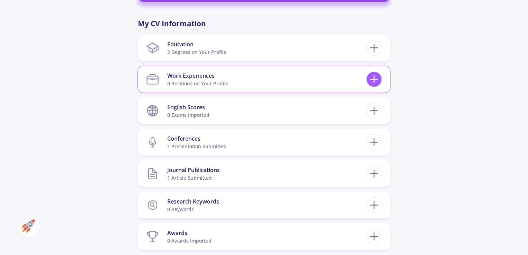
click at [376, 80] on icon at bounding box center [373, 79] width 13 height 13
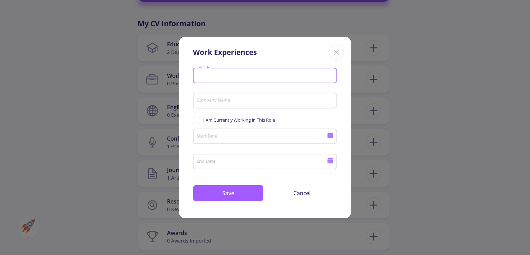
click at [224, 75] on input "Job Title" at bounding box center [267, 76] width 140 height 6
type input "O"
type input "OD Specialist"
click at [226, 101] on input "Company Name" at bounding box center [267, 101] width 140 height 6
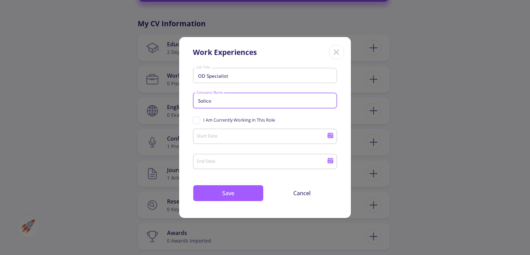
type input "Solico"
click at [221, 134] on input "Start Date" at bounding box center [263, 137] width 133 height 6
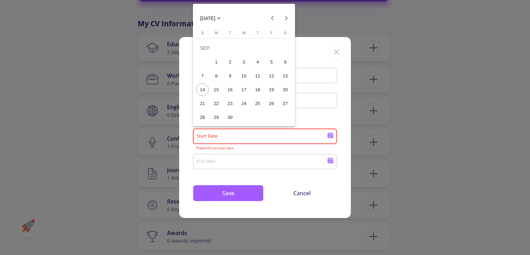
click at [528, 124] on div at bounding box center [265, 127] width 530 height 255
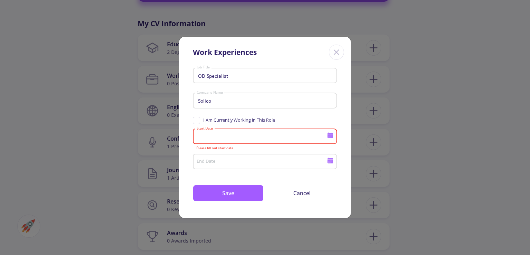
click at [336, 55] on icon "Close" at bounding box center [336, 52] width 11 height 11
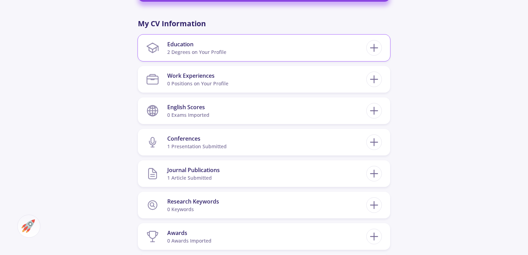
click at [333, 54] on section "Education 2 Degrees on Your Profile" at bounding box center [256, 47] width 220 height 21
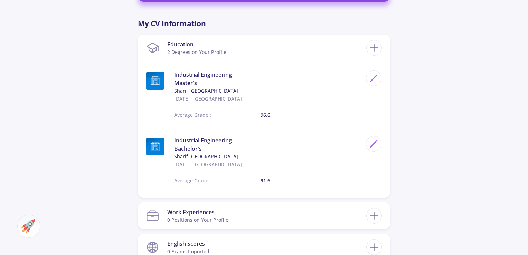
click at [462, 99] on div "Fatemeh Khalilzadeh 0 Followers 0 Following 507 AC-Score Outstanding By Complet…" at bounding box center [264, 120] width 528 height 803
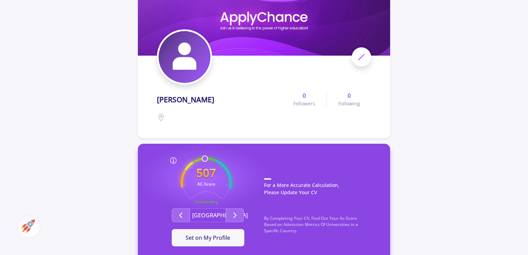
scroll to position [0, 0]
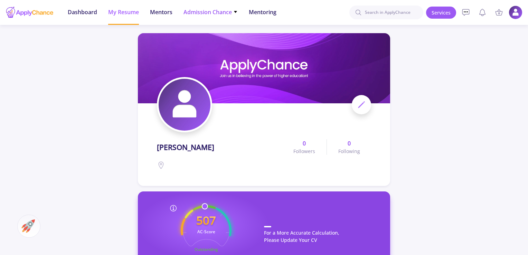
click at [218, 16] on li "Admission Chance With Minimum Requirements Only My Chance of Admission" at bounding box center [210, 12] width 54 height 25
click at [236, 12] on icon at bounding box center [235, 12] width 3 height 2
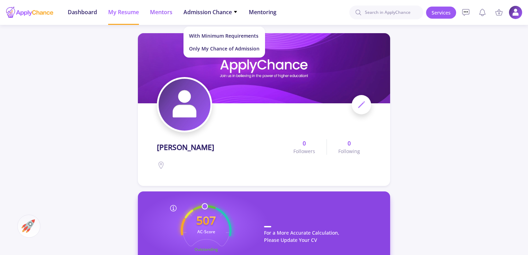
click at [155, 13] on span "Mentors" at bounding box center [161, 12] width 22 height 8
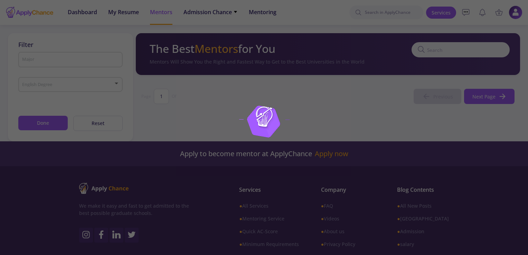
click at [83, 10] on div at bounding box center [264, 127] width 528 height 255
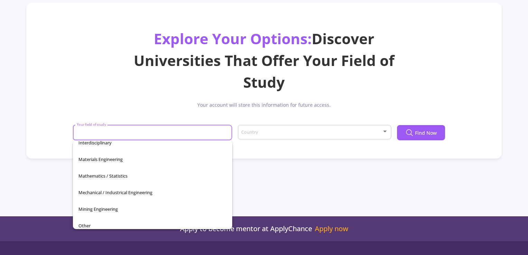
scroll to position [189, 0]
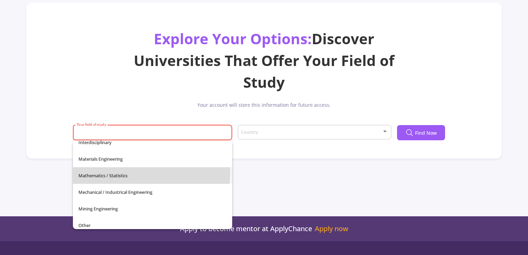
click at [122, 172] on span "Mathematics / Statistics" at bounding box center [152, 175] width 148 height 17
type input "Mathematics / Statistics"
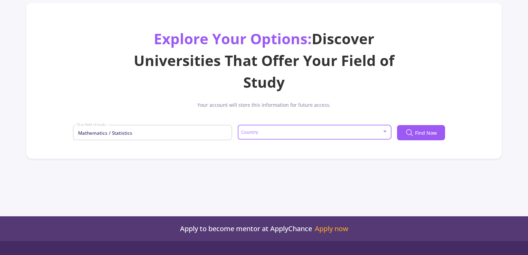
click at [275, 130] on span at bounding box center [311, 132] width 139 height 5
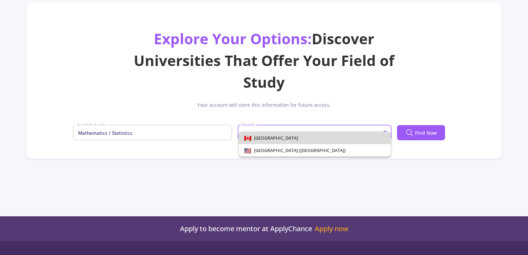
click at [271, 140] on span "[GEOGRAPHIC_DATA]" at bounding box center [314, 138] width 141 height 12
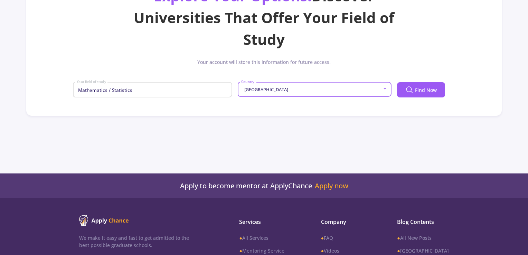
scroll to position [83, 0]
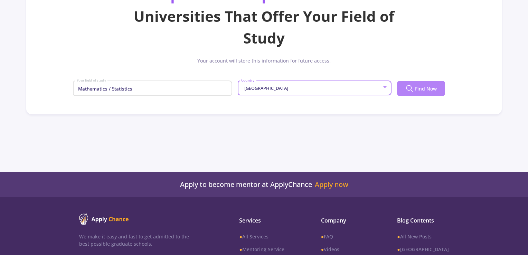
click at [422, 87] on span "Find Now" at bounding box center [426, 88] width 22 height 7
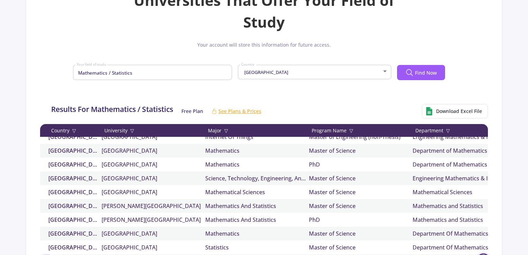
scroll to position [175, 0]
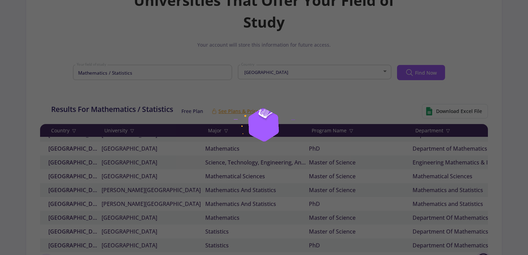
click at [361, 181] on div at bounding box center [264, 127] width 528 height 255
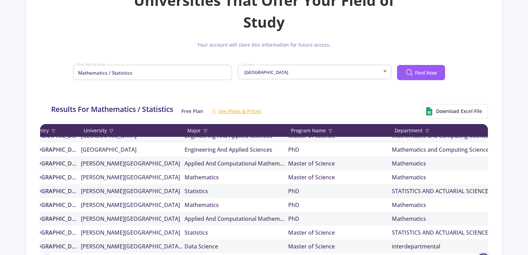
scroll to position [509, 0]
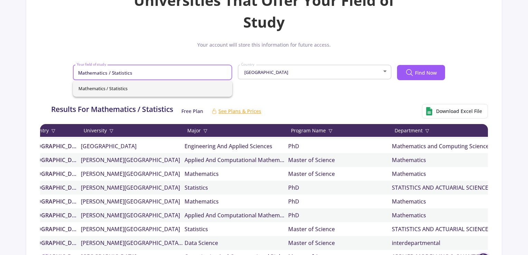
drag, startPoint x: 145, startPoint y: 75, endPoint x: 58, endPoint y: 75, distance: 87.0
click at [58, 75] on div "Explore Your Options: Discover Universities That Offer Your Field of Study Your…" at bounding box center [264, 29] width 458 height 123
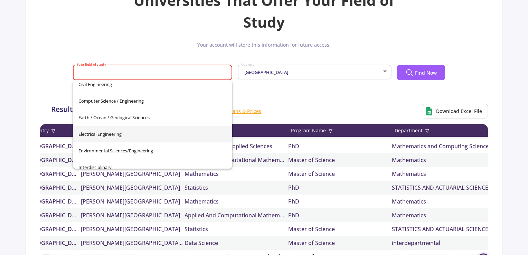
scroll to position [104, 0]
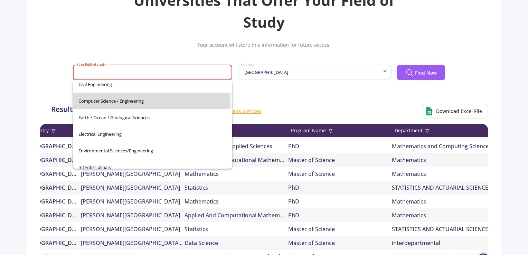
click at [94, 103] on span "Computer Science / Engineering" at bounding box center [152, 101] width 148 height 17
type input "Computer Science / Engineering"
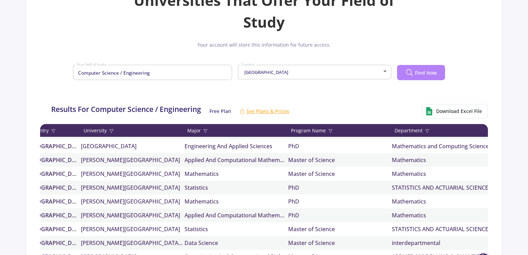
click at [415, 76] on span "Find Now" at bounding box center [426, 72] width 22 height 7
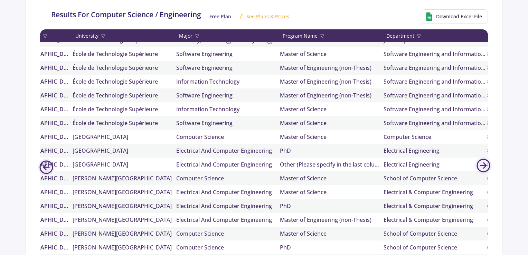
scroll to position [0, 0]
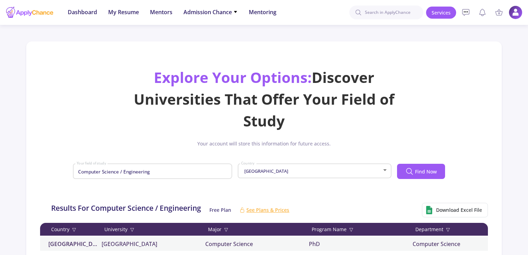
click at [144, 166] on div "Computer Science / Engineering Your field of study" at bounding box center [152, 170] width 153 height 18
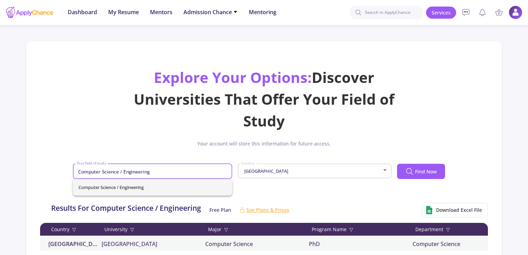
drag, startPoint x: 151, startPoint y: 172, endPoint x: 34, endPoint y: 162, distance: 117.1
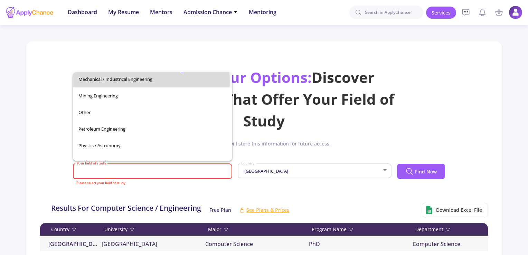
click at [103, 82] on span "Mechanical / Industrical Engineering" at bounding box center [152, 79] width 148 height 17
type input "Mechanical / Industrical Engineering"
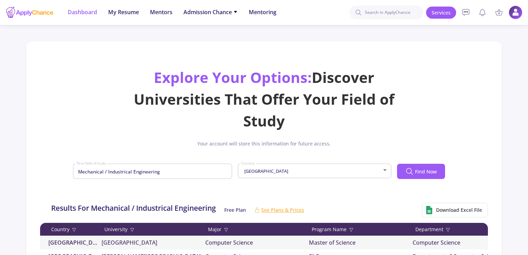
click at [73, 12] on span "Dashboard" at bounding box center [82, 12] width 29 height 8
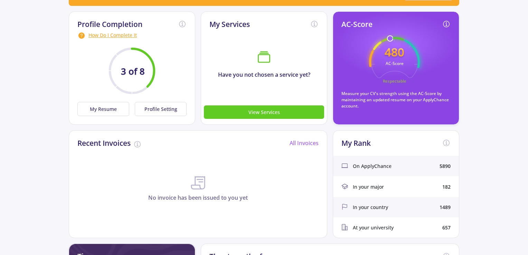
scroll to position [94, 0]
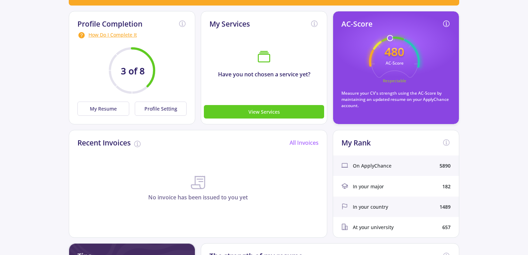
click at [371, 95] on p "Measure your CV's strength using the AC-Score by maintaining an updated resume …" at bounding box center [395, 99] width 109 height 19
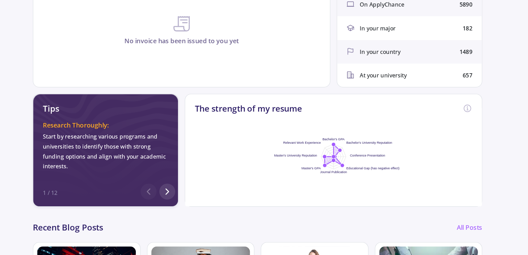
scroll to position [256, 0]
click at [190, 164] on div at bounding box center [186, 167] width 14 height 14
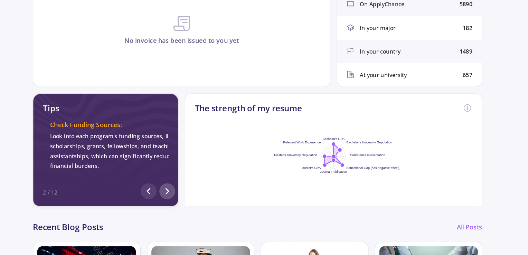
scroll to position [0, 123]
click at [190, 164] on div at bounding box center [186, 167] width 14 height 14
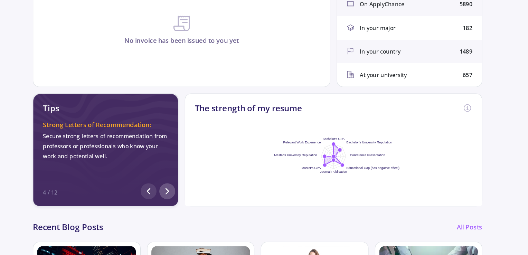
click at [190, 164] on div at bounding box center [186, 167] width 14 height 14
click at [193, 165] on div "Tips Research Thoroughly: Start by researching various programs and universitie…" at bounding box center [132, 131] width 126 height 98
click at [189, 165] on icon at bounding box center [185, 166] width 8 height 8
click at [166, 164] on icon at bounding box center [169, 166] width 8 height 8
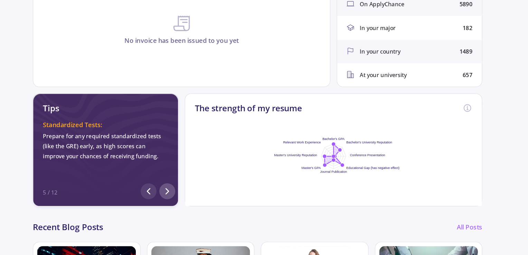
click at [182, 166] on icon at bounding box center [185, 166] width 8 height 8
click at [182, 165] on icon at bounding box center [185, 166] width 8 height 8
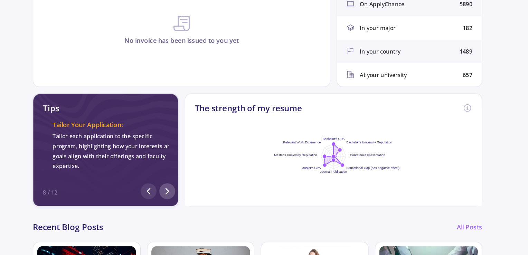
scroll to position [0, 861]
click at [182, 165] on icon at bounding box center [185, 166] width 8 height 8
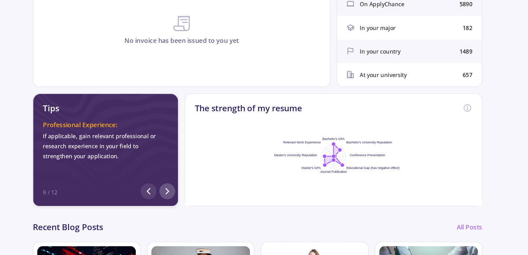
click at [182, 165] on icon at bounding box center [185, 166] width 8 height 8
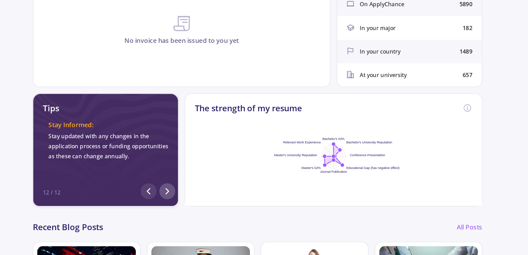
scroll to position [0, 1352]
click at [182, 165] on div at bounding box center [184, 167] width 4 height 7
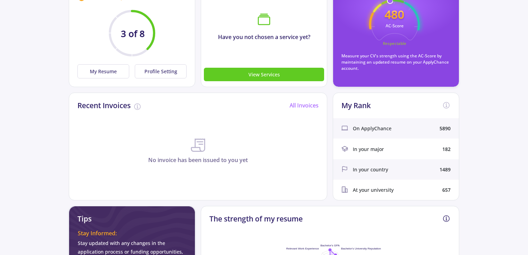
scroll to position [0, 0]
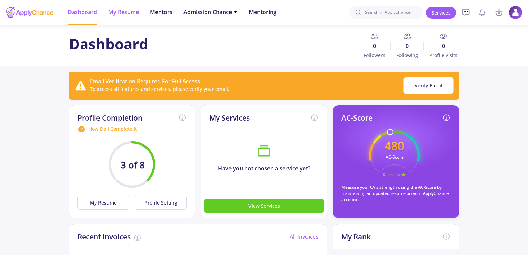
click at [130, 11] on span "My Resume" at bounding box center [123, 12] width 31 height 8
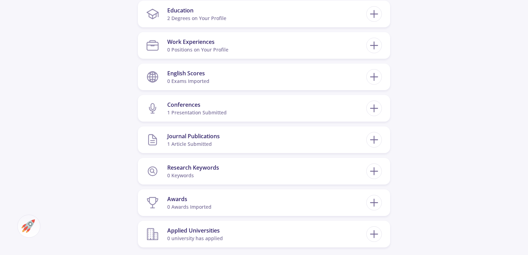
scroll to position [338, 0]
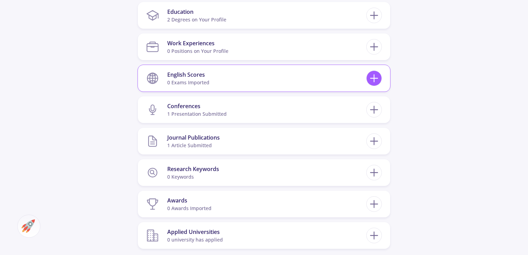
click at [370, 74] on icon at bounding box center [373, 78] width 13 height 13
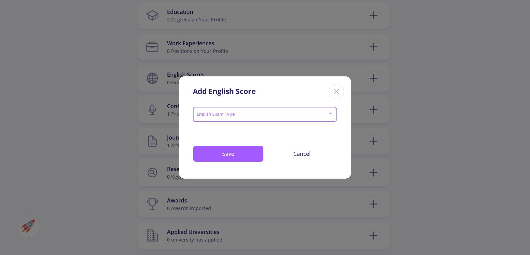
click at [236, 112] on span at bounding box center [263, 114] width 130 height 5
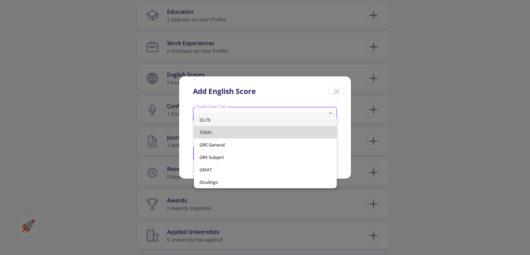
click at [213, 133] on span "TOEFL" at bounding box center [266, 132] width 132 height 12
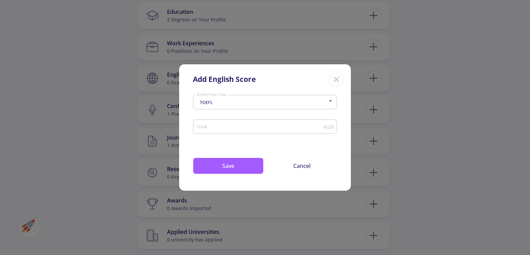
click at [221, 121] on div "Total" at bounding box center [260, 125] width 127 height 17
click at [224, 125] on input "Total" at bounding box center [260, 126] width 127 height 5
type input "100"
click at [232, 162] on button "Save" at bounding box center [228, 165] width 71 height 17
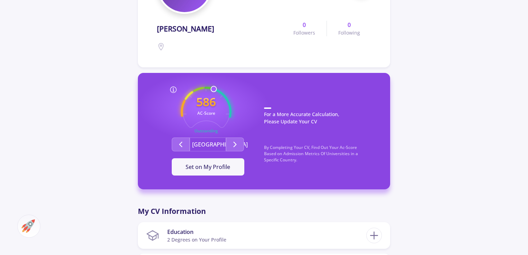
scroll to position [118, 0]
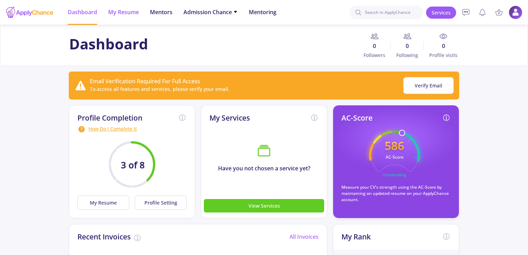
click at [131, 20] on li "My Resume" at bounding box center [123, 12] width 31 height 25
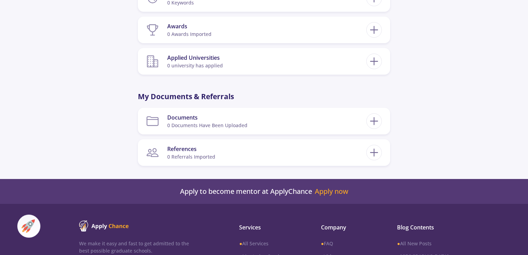
scroll to position [536, 0]
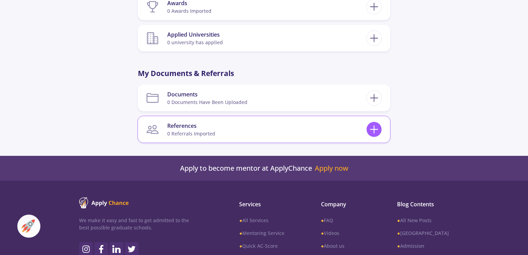
click at [379, 126] on icon at bounding box center [373, 129] width 13 height 13
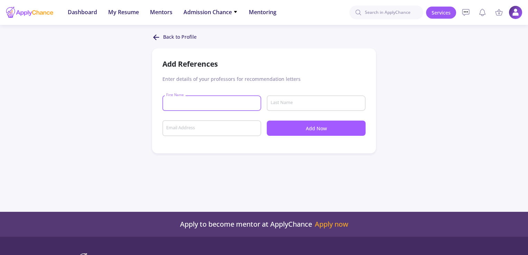
click at [248, 106] on input "First Name" at bounding box center [213, 103] width 94 height 6
type input "Maryam"
click at [290, 108] on div "Last Name" at bounding box center [316, 102] width 92 height 18
type input "Radman"
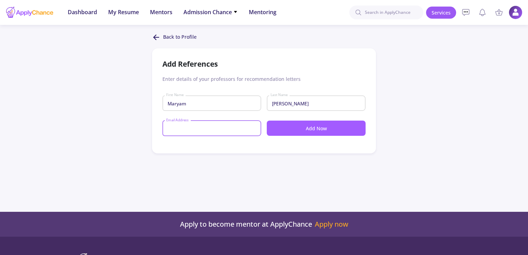
click at [203, 126] on input "Email Address" at bounding box center [213, 128] width 94 height 6
click at [301, 130] on button "Add Now" at bounding box center [316, 128] width 99 height 15
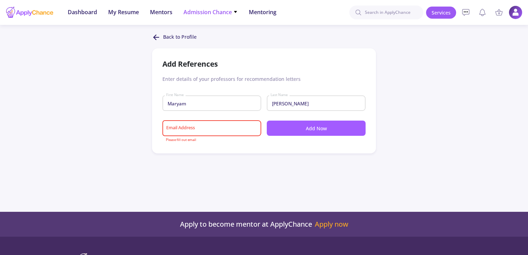
click at [208, 17] on li "Admission Chance With Minimum Requirements Only My Chance of Admission" at bounding box center [210, 12] width 54 height 25
click at [153, 38] on icon at bounding box center [156, 37] width 8 height 8
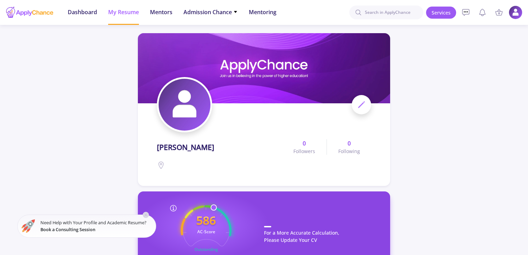
click at [443, 91] on div at bounding box center [264, 127] width 528 height 255
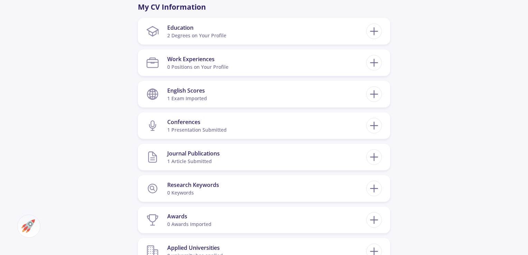
scroll to position [322, 0]
click at [195, 67] on div "0 Positions on Your Profile" at bounding box center [197, 67] width 61 height 7
click at [376, 57] on icon at bounding box center [373, 63] width 13 height 13
checkbox input "false"
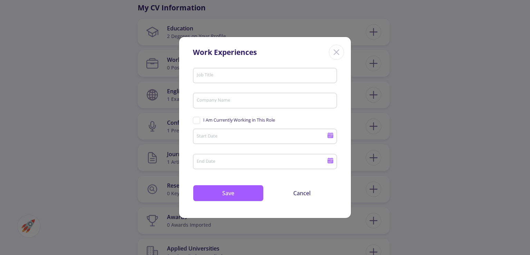
click at [216, 96] on div "Company Name" at bounding box center [266, 99] width 138 height 18
type input "Solico"
click at [212, 74] on input "Job Title" at bounding box center [267, 76] width 140 height 6
type input "OD Specialist"
click at [215, 138] on input "Start Date" at bounding box center [263, 137] width 133 height 6
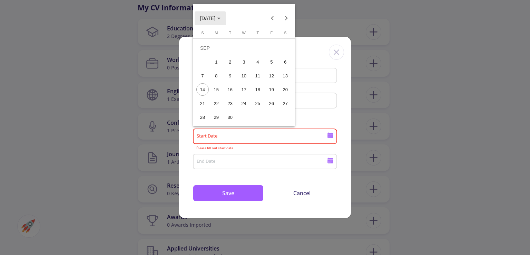
click at [216, 18] on span "SEP 2025" at bounding box center [207, 19] width 15 height 6
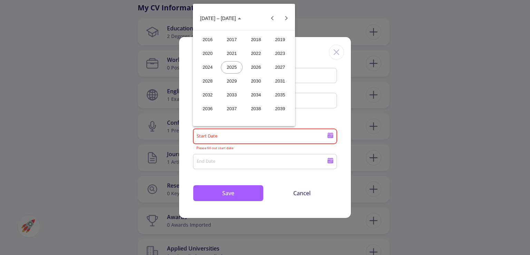
click at [204, 67] on div "2024" at bounding box center [208, 67] width 22 height 12
click at [237, 67] on div "JUN" at bounding box center [232, 67] width 22 height 12
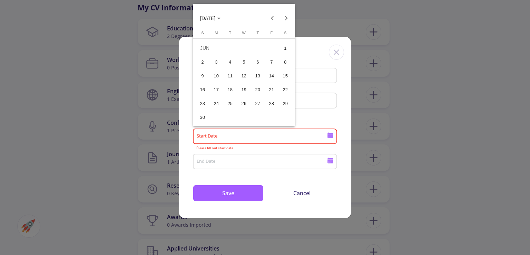
click at [203, 79] on div "9" at bounding box center [203, 75] width 12 height 12
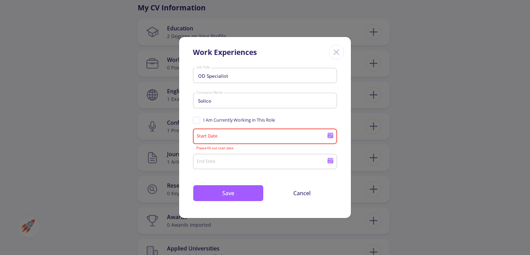
type input "6/9/2024"
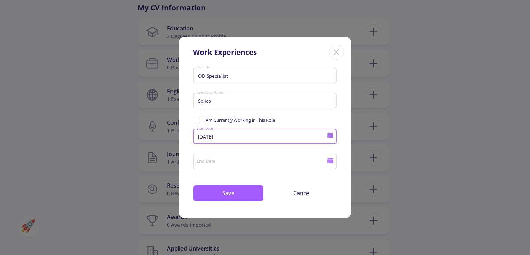
click at [222, 165] on input "End Date" at bounding box center [263, 162] width 133 height 6
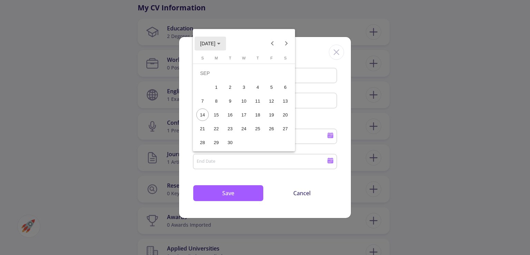
click at [216, 42] on span "SEP 2025" at bounding box center [207, 44] width 15 height 6
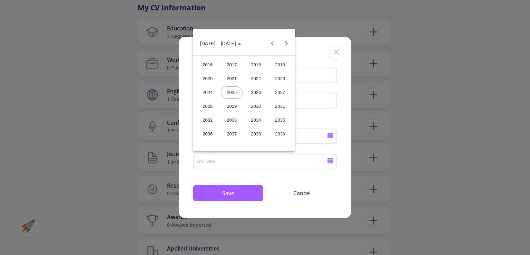
click at [212, 93] on div "2024" at bounding box center [208, 92] width 22 height 12
click at [276, 106] on div "DEC" at bounding box center [280, 106] width 22 height 12
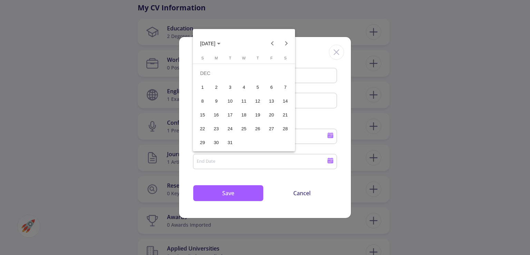
click at [225, 128] on div "24" at bounding box center [230, 128] width 12 height 12
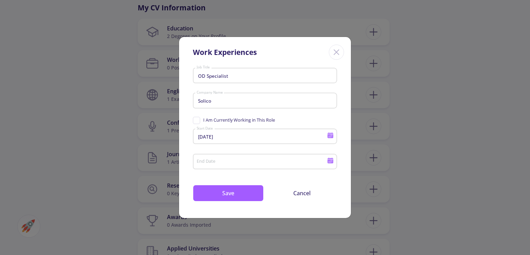
type input "12/24/2024"
click at [236, 195] on button "Save" at bounding box center [228, 193] width 71 height 17
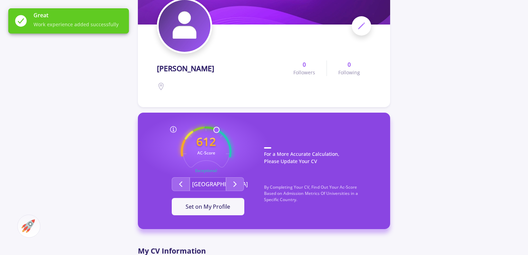
scroll to position [0, 0]
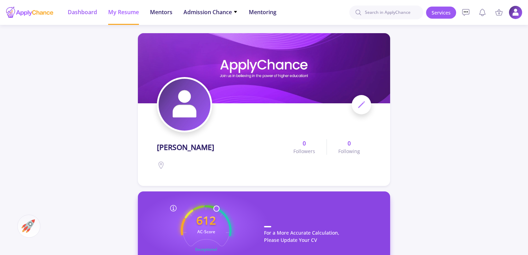
click at [73, 11] on span "Dashboard" at bounding box center [82, 12] width 29 height 8
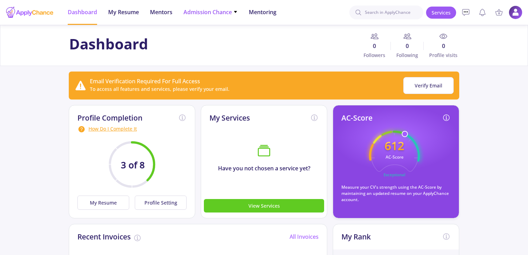
click at [190, 10] on span "Admission Chance" at bounding box center [210, 12] width 54 height 8
click at [187, 10] on span "Admission Chance" at bounding box center [210, 12] width 54 height 8
click at [128, 8] on span "My Resume" at bounding box center [123, 12] width 31 height 8
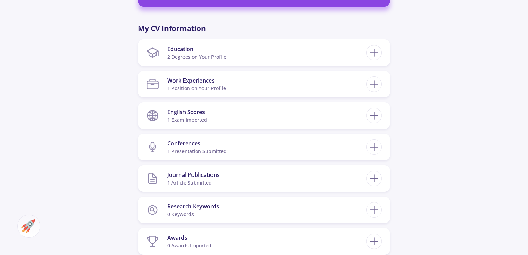
scroll to position [301, 0]
click at [380, 87] on icon at bounding box center [373, 84] width 13 height 13
checkbox input "false"
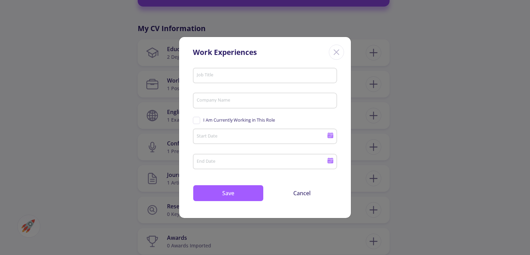
click at [236, 75] on input "Job Title" at bounding box center [267, 76] width 140 height 6
type input "Specialist"
click at [232, 105] on div "Company Name" at bounding box center [266, 99] width 138 height 18
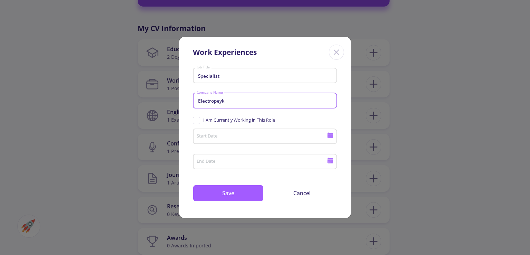
type input "Electropeyk"
click at [232, 137] on input "Start Date" at bounding box center [263, 137] width 133 height 6
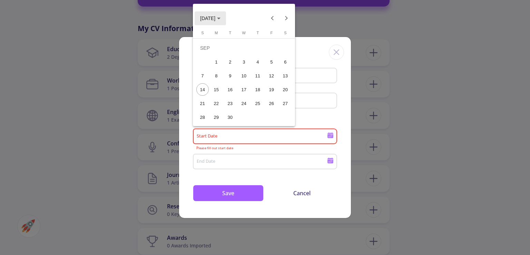
click at [216, 20] on span "SEP 2025" at bounding box center [207, 19] width 15 height 6
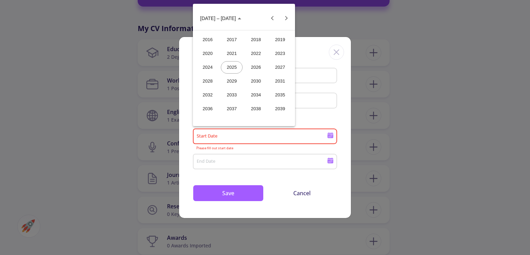
click at [282, 53] on div "2023" at bounding box center [280, 53] width 22 height 12
click at [225, 79] on div "OCT" at bounding box center [232, 81] width 22 height 12
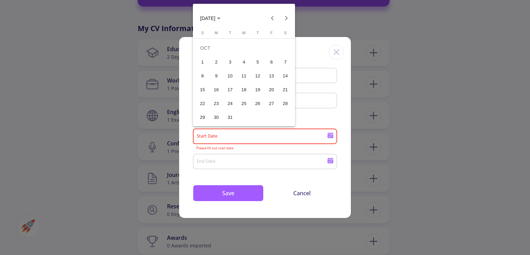
click at [213, 75] on div "9" at bounding box center [216, 75] width 12 height 12
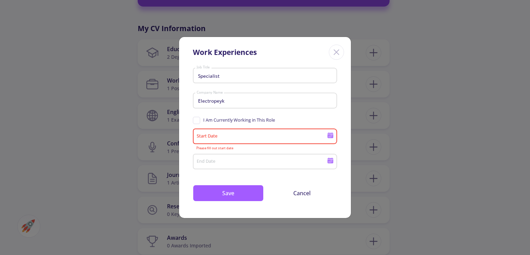
type input "10/9/2023"
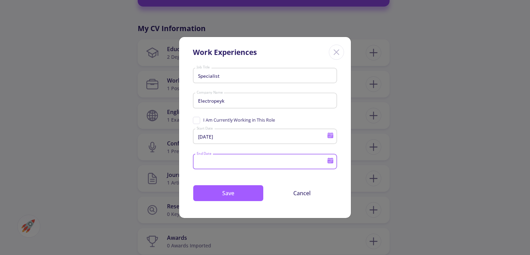
click at [206, 161] on input "End Date" at bounding box center [263, 162] width 133 height 6
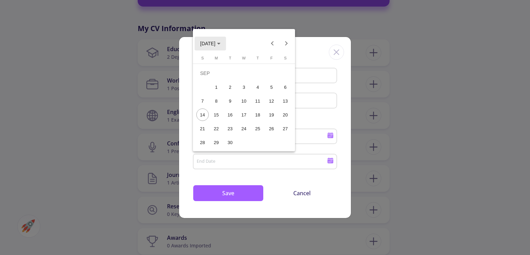
click at [216, 44] on span "SEP 2025" at bounding box center [207, 44] width 15 height 6
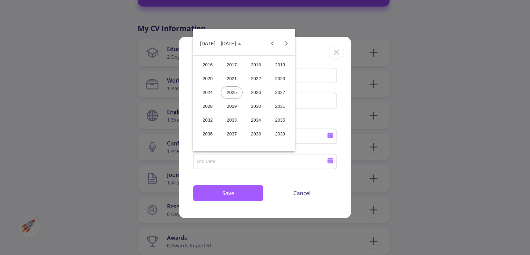
click at [213, 93] on div "2024" at bounding box center [208, 92] width 22 height 12
click at [250, 94] on div "JUL" at bounding box center [256, 92] width 22 height 12
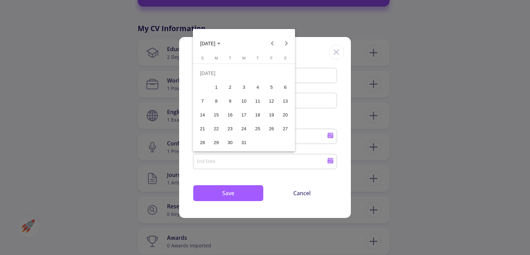
click at [220, 127] on div "22" at bounding box center [216, 128] width 12 height 12
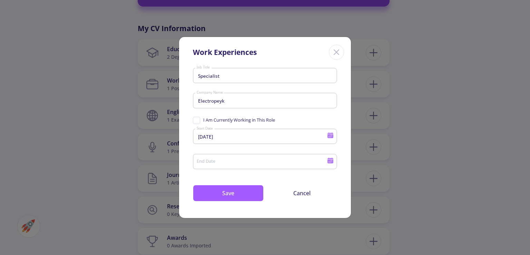
type input "7/22/2024"
click at [228, 196] on button "Save" at bounding box center [228, 193] width 71 height 17
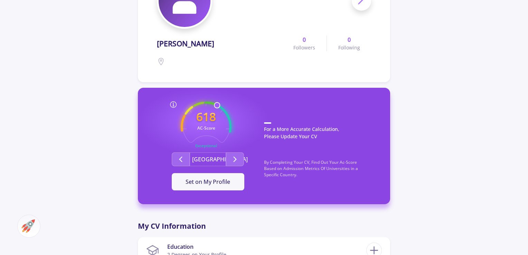
scroll to position [91, 0]
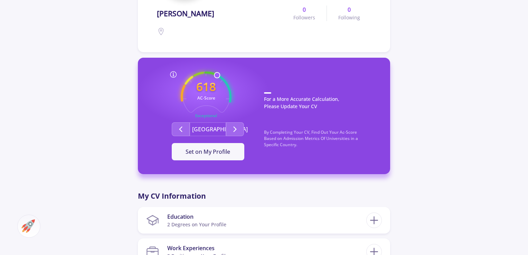
scroll to position [135, 0]
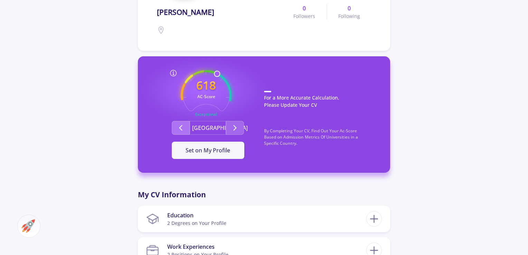
click at [188, 126] on button "Second group" at bounding box center [181, 128] width 18 height 14
click at [232, 127] on icon "Second group" at bounding box center [235, 128] width 8 height 8
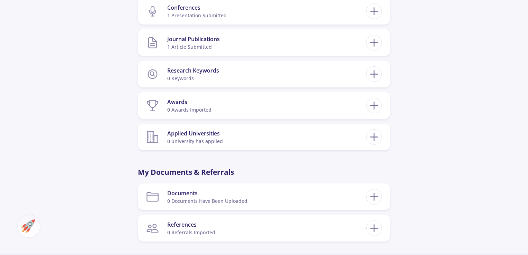
scroll to position [438, 0]
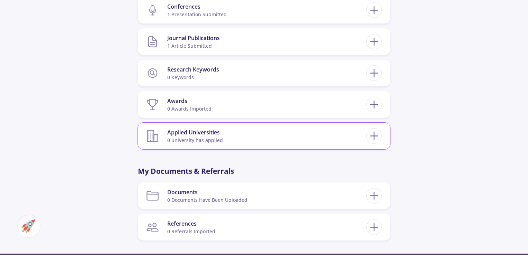
click at [174, 130] on div "Applied Universities" at bounding box center [195, 132] width 56 height 8
click at [146, 144] on section "Applied Universities 0 university has applied" at bounding box center [256, 135] width 220 height 21
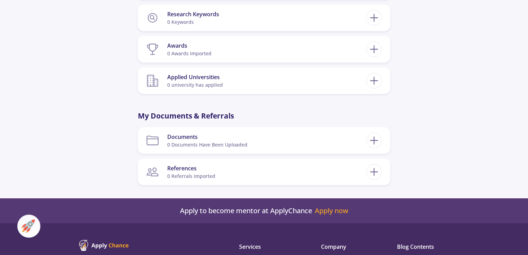
scroll to position [501, 0]
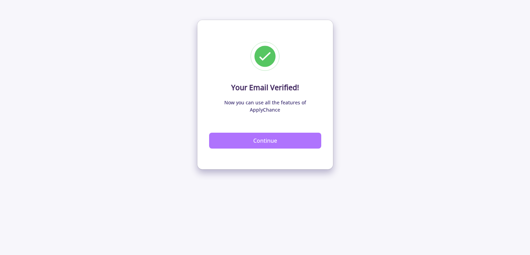
click at [240, 136] on button "Continue" at bounding box center [265, 141] width 112 height 16
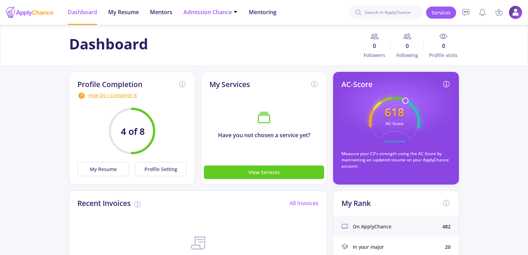
click at [228, 9] on span "Admission Chance" at bounding box center [210, 12] width 54 height 8
click at [388, 13] on input at bounding box center [386, 13] width 74 height 14
click at [463, 9] on icon at bounding box center [465, 12] width 7 height 6
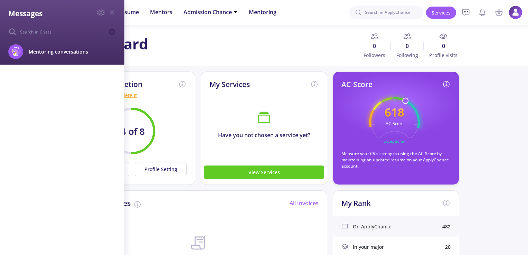
click at [106, 10] on div at bounding box center [105, 13] width 22 height 11
click at [114, 11] on icon at bounding box center [112, 12] width 8 height 8
